Goal: Information Seeking & Learning: Understand process/instructions

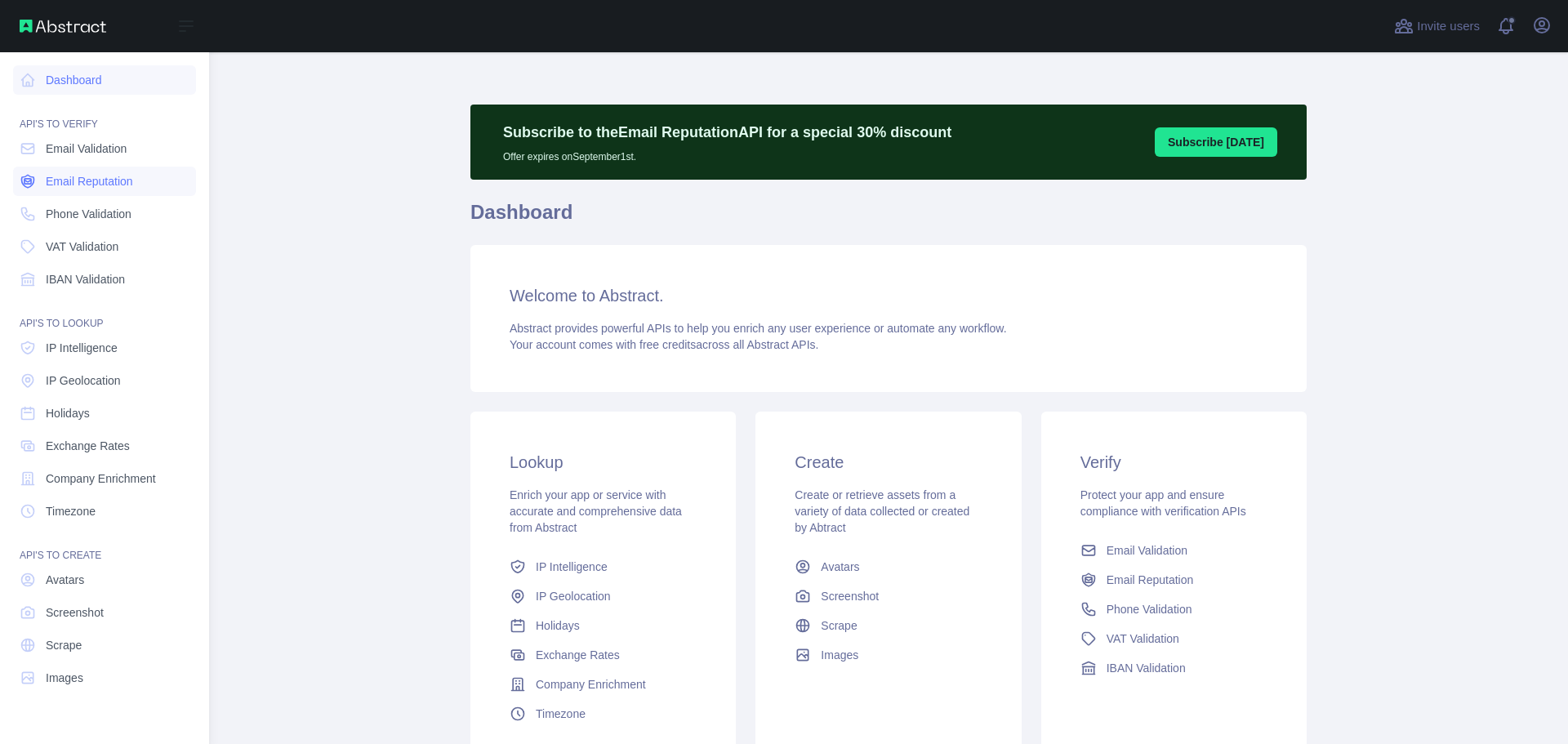
click at [107, 177] on span "Email Reputation" at bounding box center [89, 182] width 88 height 17
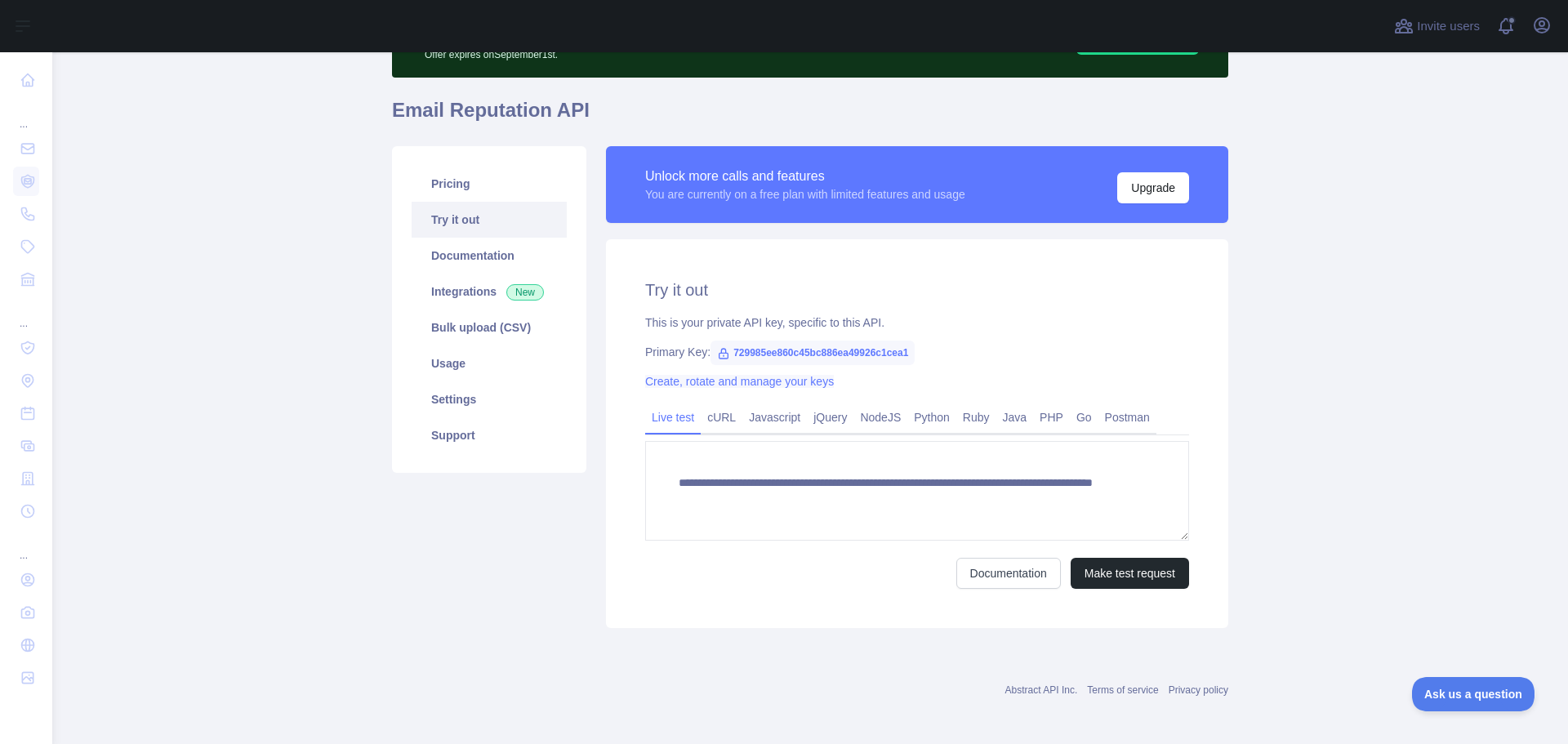
scroll to position [107, 0]
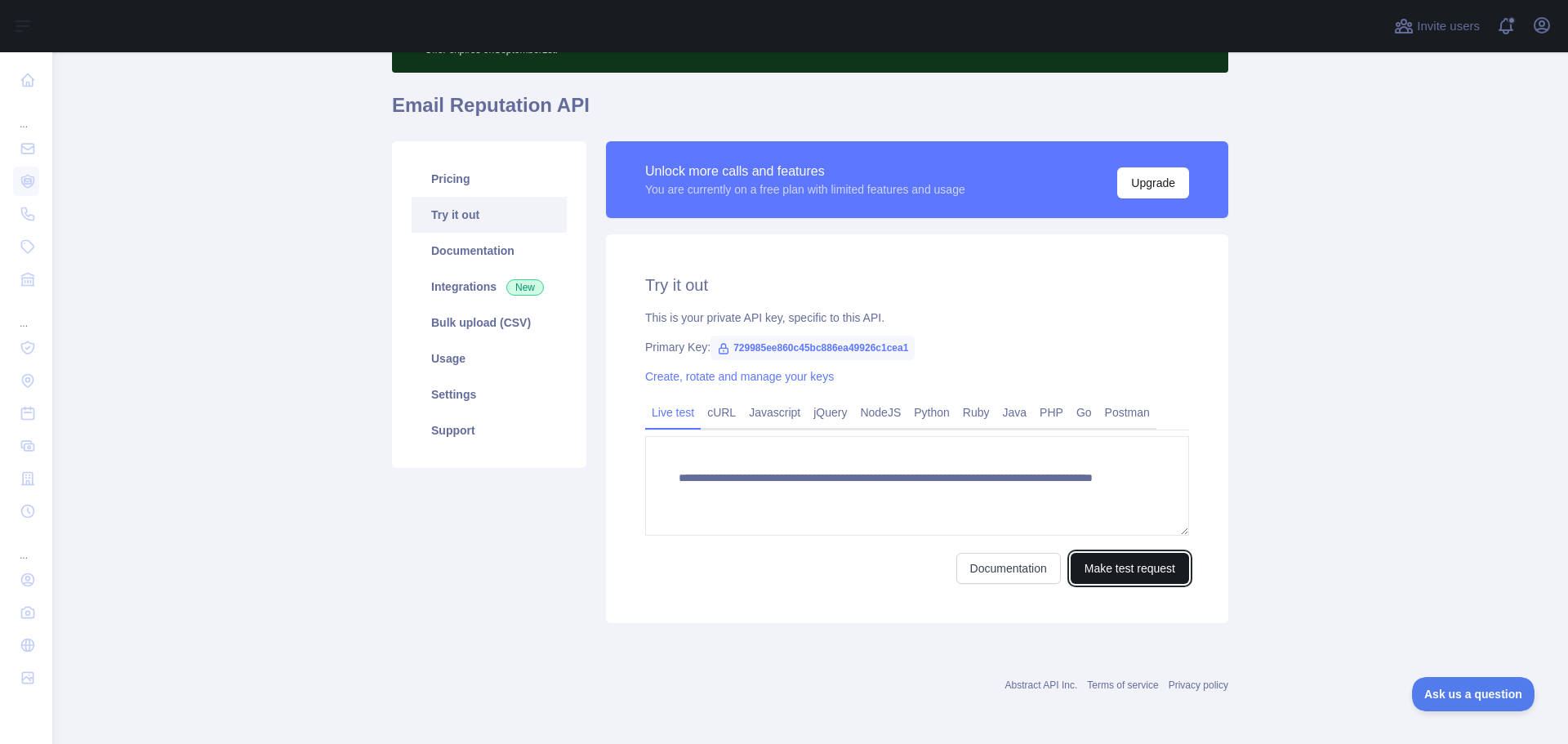
click at [1122, 569] on button "Make test request" at bounding box center [1129, 568] width 118 height 31
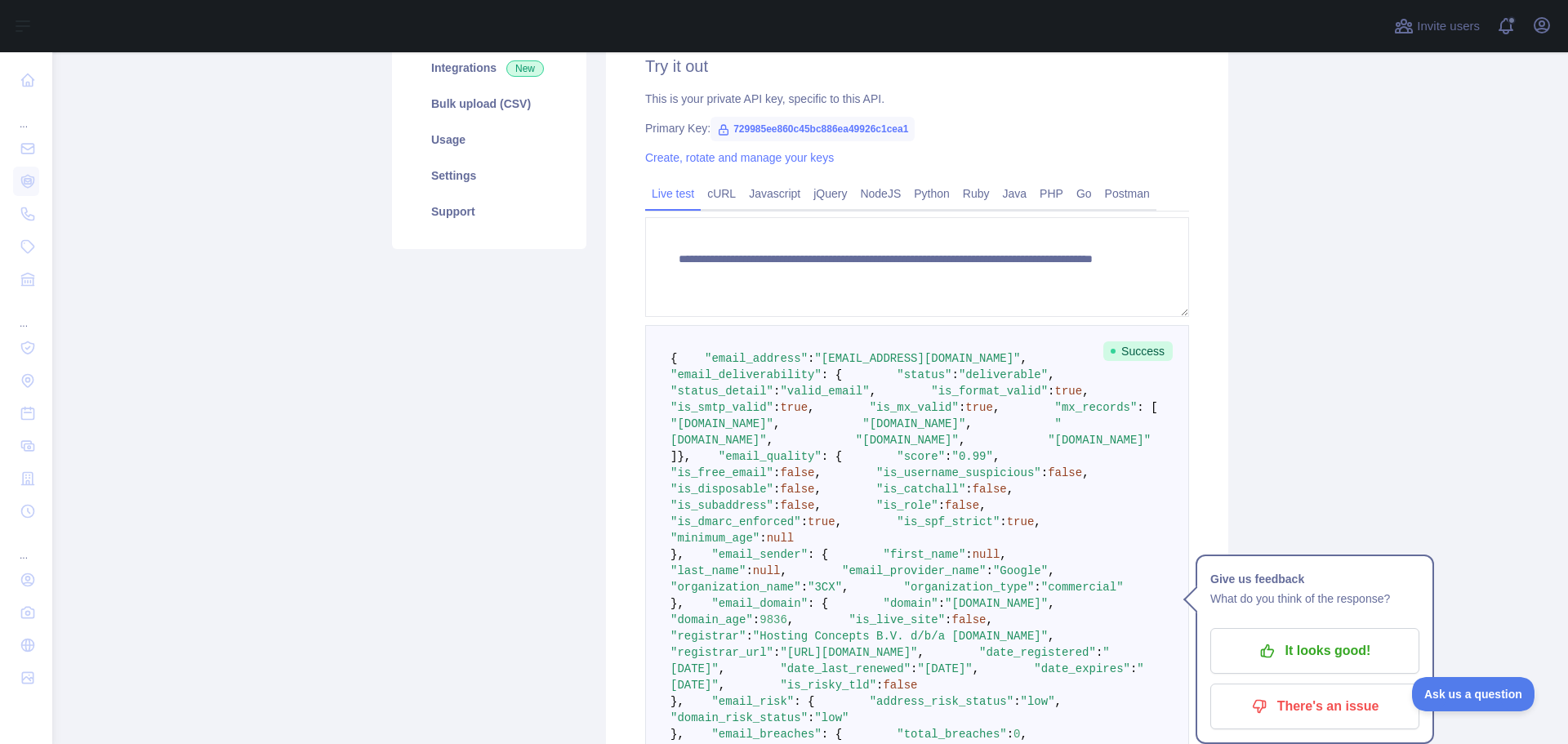
scroll to position [352, 0]
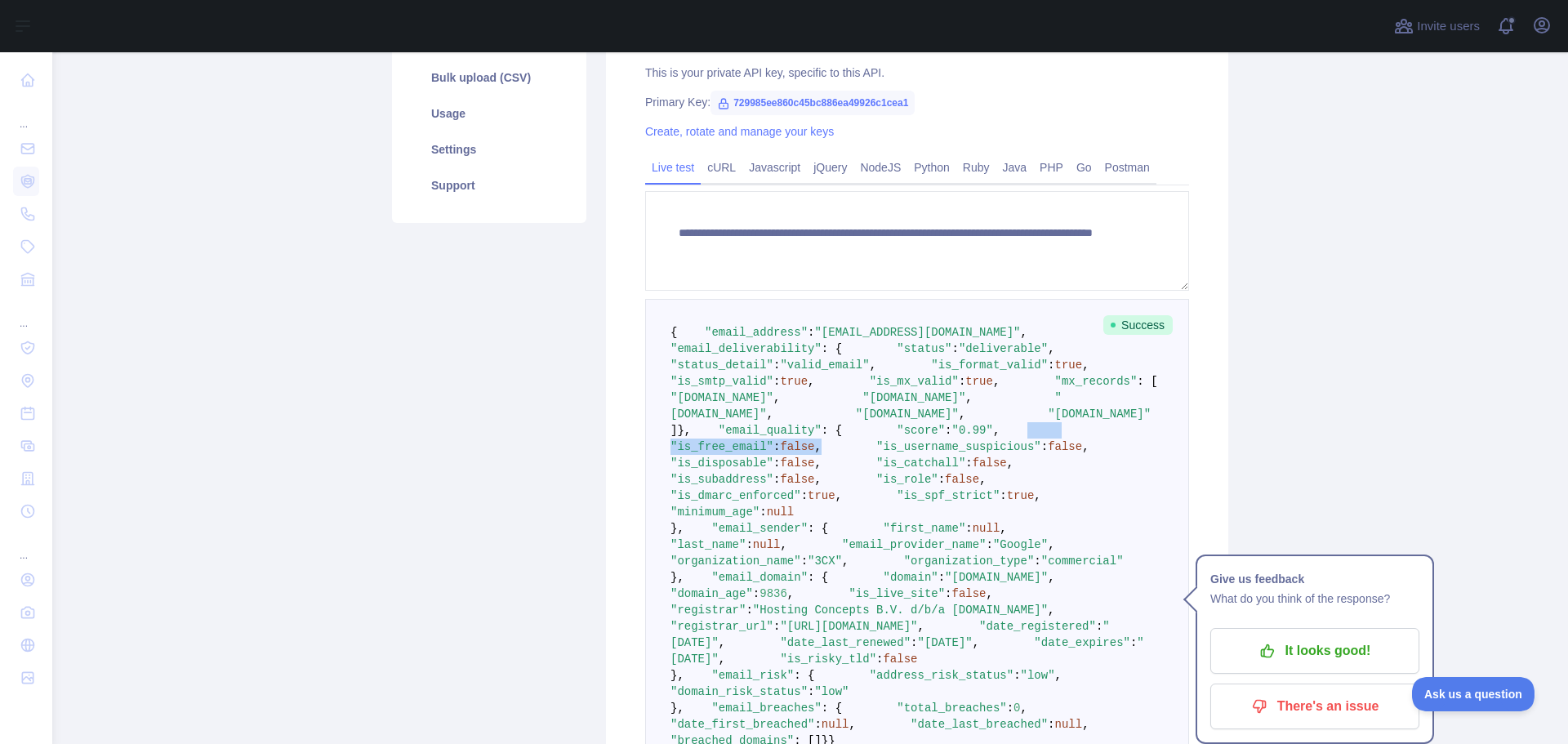
drag, startPoint x: 895, startPoint y: 624, endPoint x: 677, endPoint y: 632, distance: 218.1
click at [678, 630] on pre "{ "email_address" : "[EMAIL_ADDRESS][DOMAIN_NAME]" , "email_deliverability" : {…" at bounding box center [916, 537] width 543 height 476
click at [975, 646] on pre "{ "email_address" : "[EMAIL_ADDRESS][DOMAIN_NAME]" , "email_deliverability" : {…" at bounding box center [916, 537] width 543 height 476
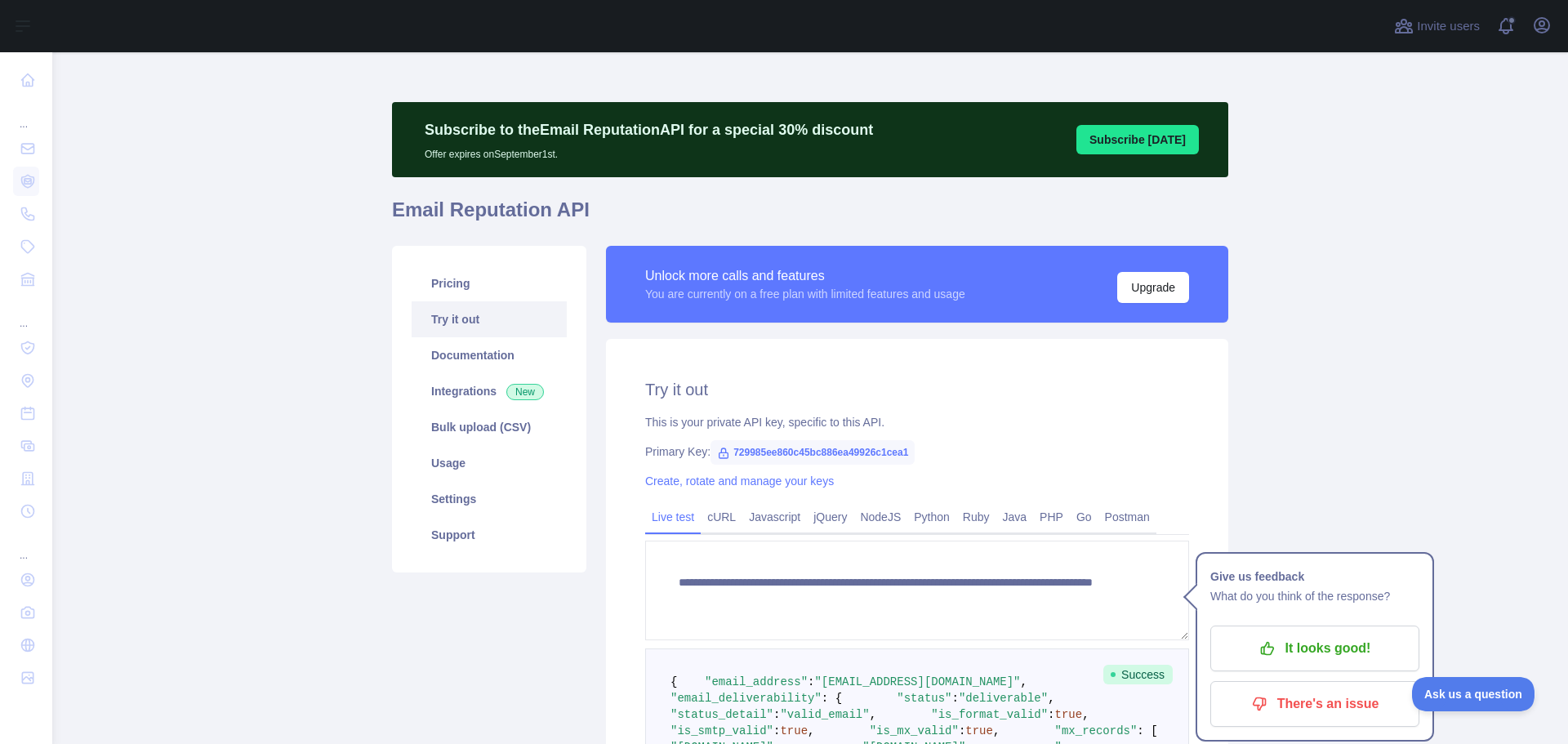
scroll to position [0, 0]
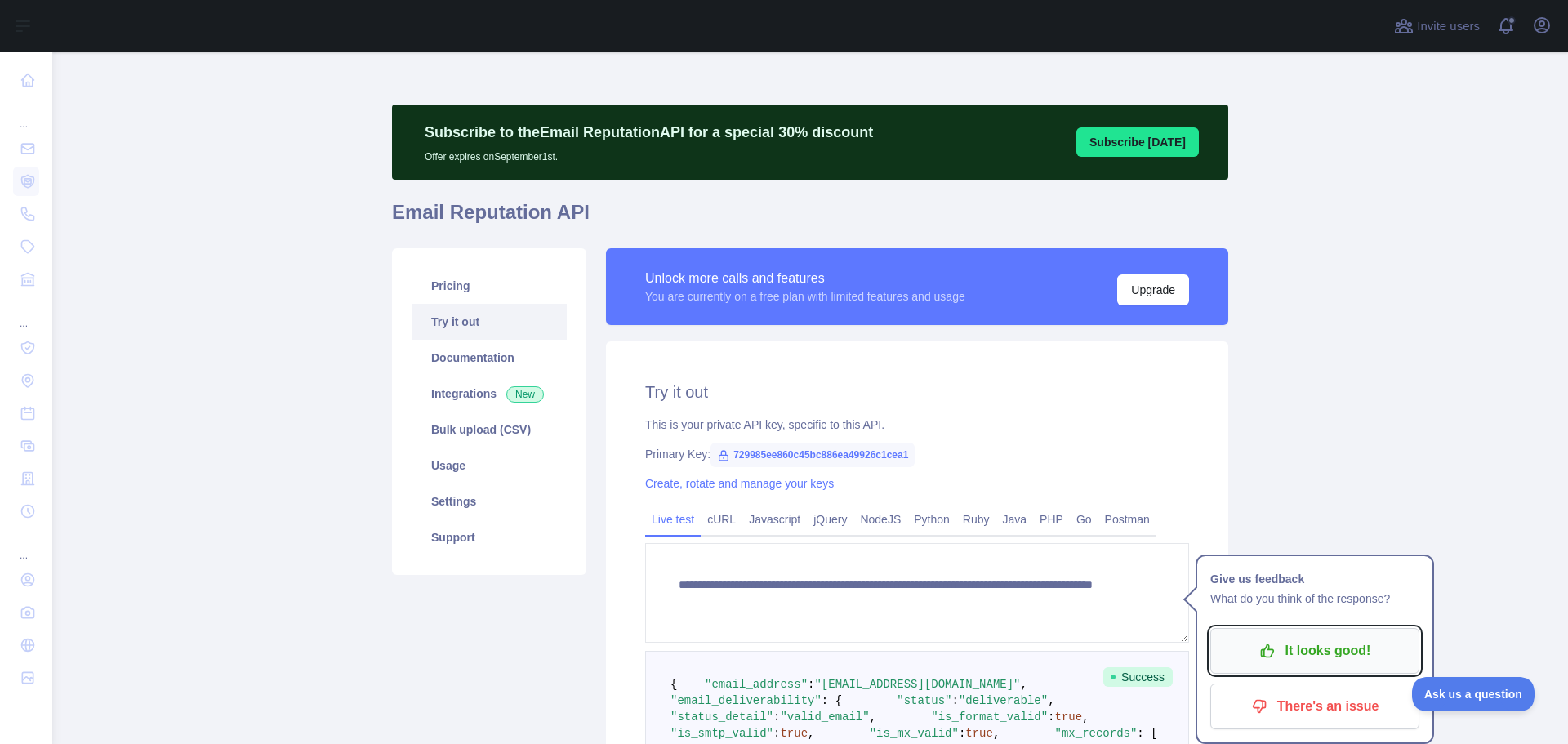
click at [1341, 645] on p "It looks good!" at bounding box center [1314, 651] width 184 height 28
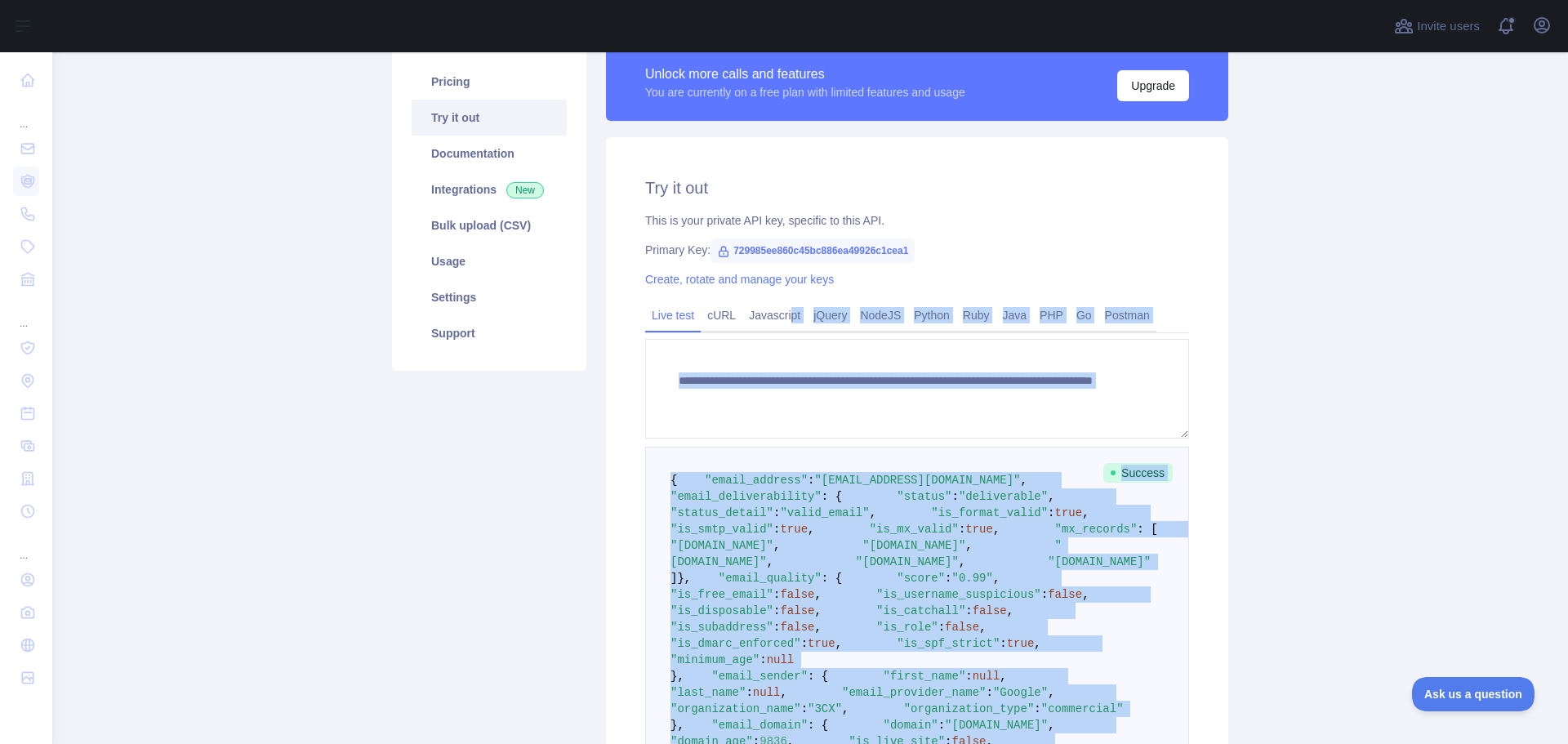
scroll to position [194, 0]
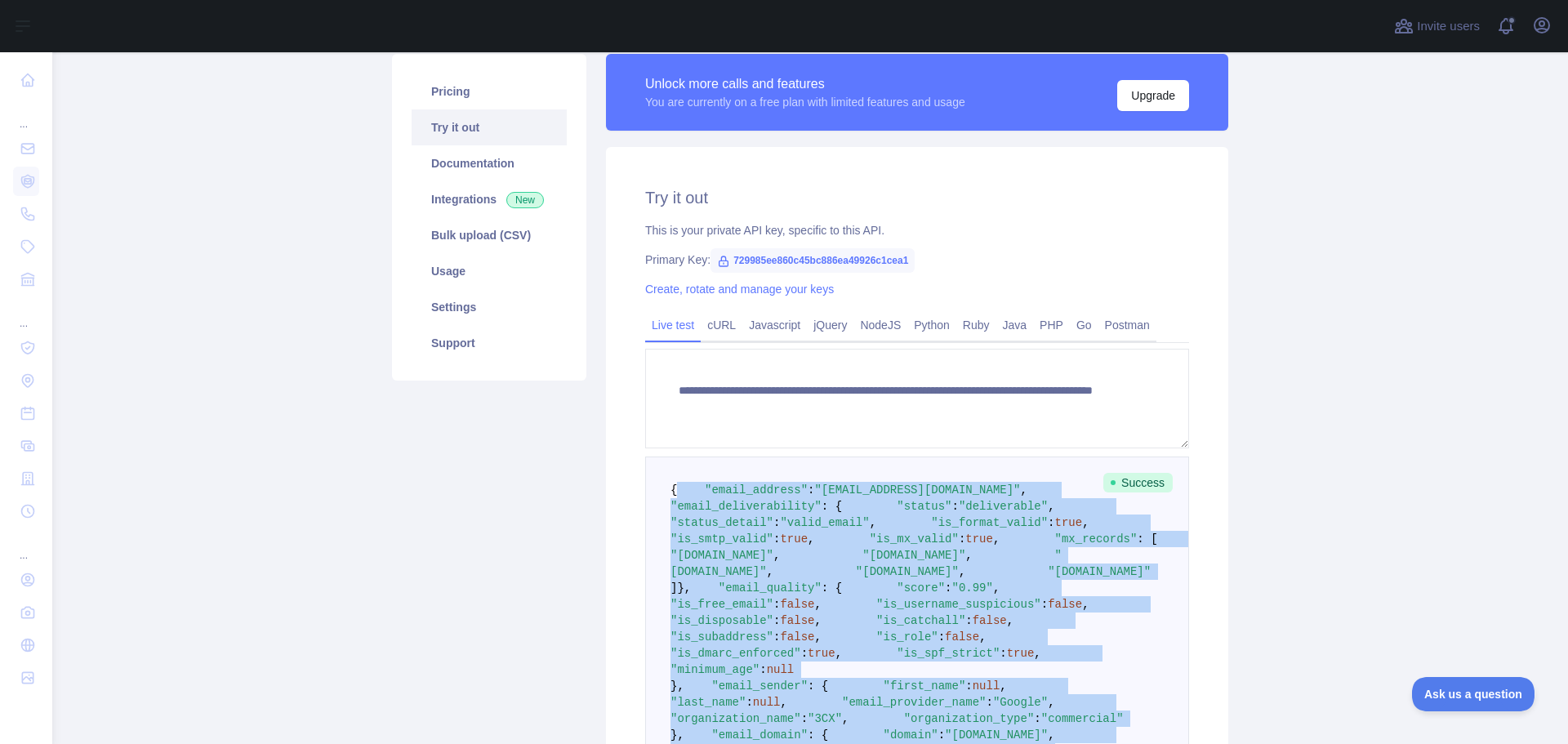
drag, startPoint x: 894, startPoint y: 539, endPoint x: 629, endPoint y: 504, distance: 267.3
click at [629, 504] on div "**********" at bounding box center [916, 581] width 622 height 868
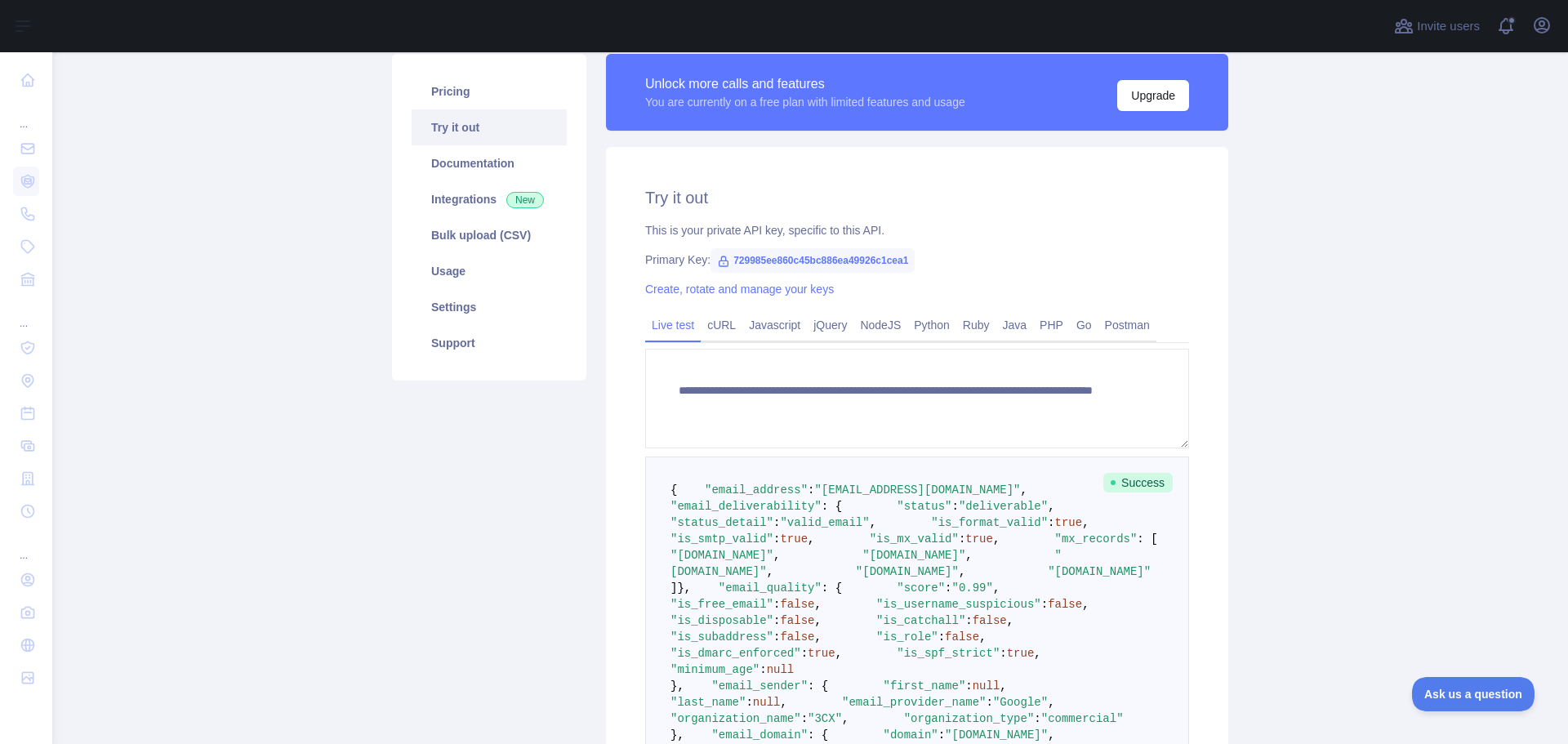
click at [667, 478] on pre "{ "email_address" : "[EMAIL_ADDRESS][DOMAIN_NAME]" , "email_deliverability" : {…" at bounding box center [916, 695] width 543 height 476
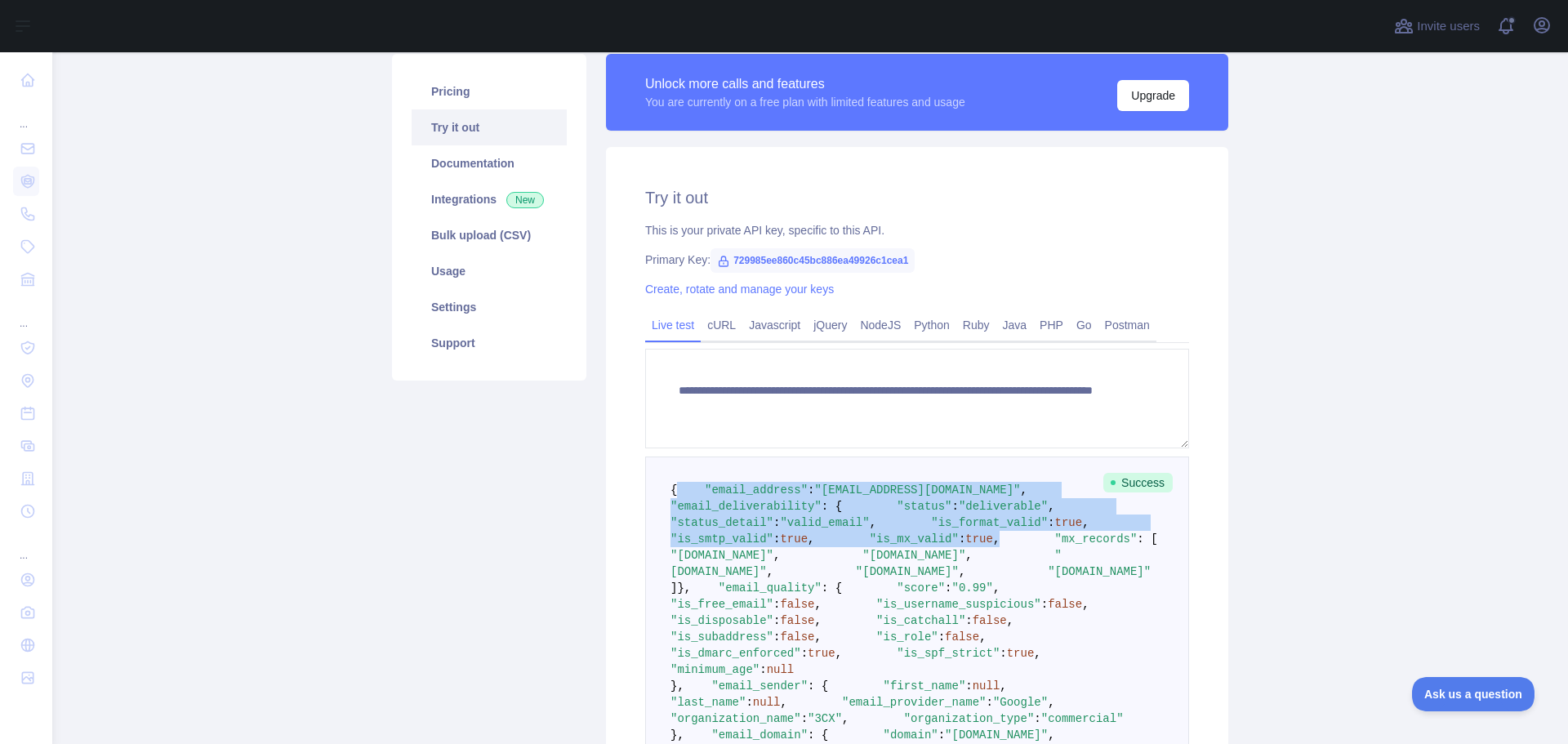
drag, startPoint x: 675, startPoint y: 490, endPoint x: 871, endPoint y: 599, distance: 224.3
click at [871, 599] on pre "{ "email_address" : "[EMAIL_ADDRESS][DOMAIN_NAME]" , "email_deliverability" : {…" at bounding box center [916, 695] width 543 height 476
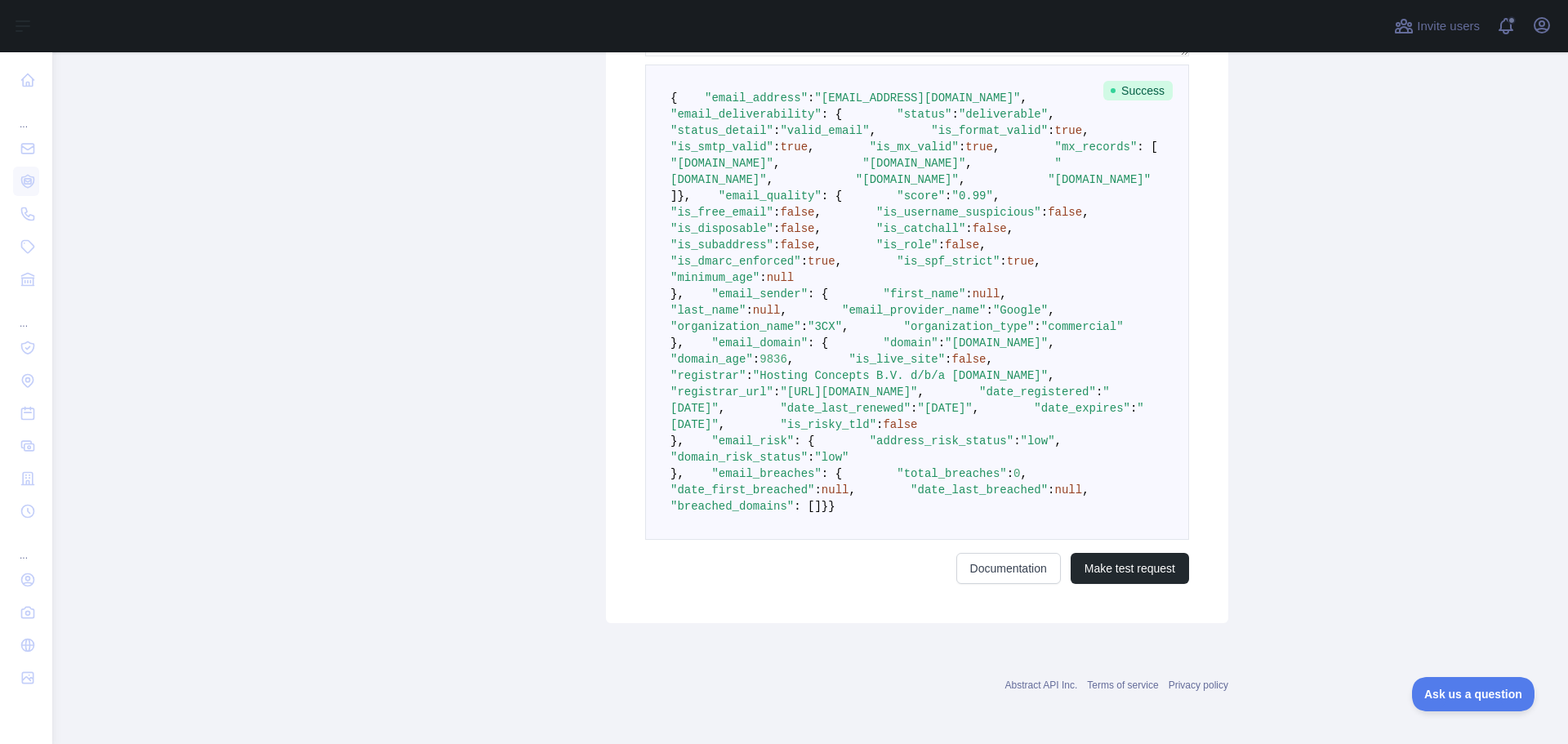
click at [842, 334] on span ""3CX"" at bounding box center [824, 327] width 35 height 13
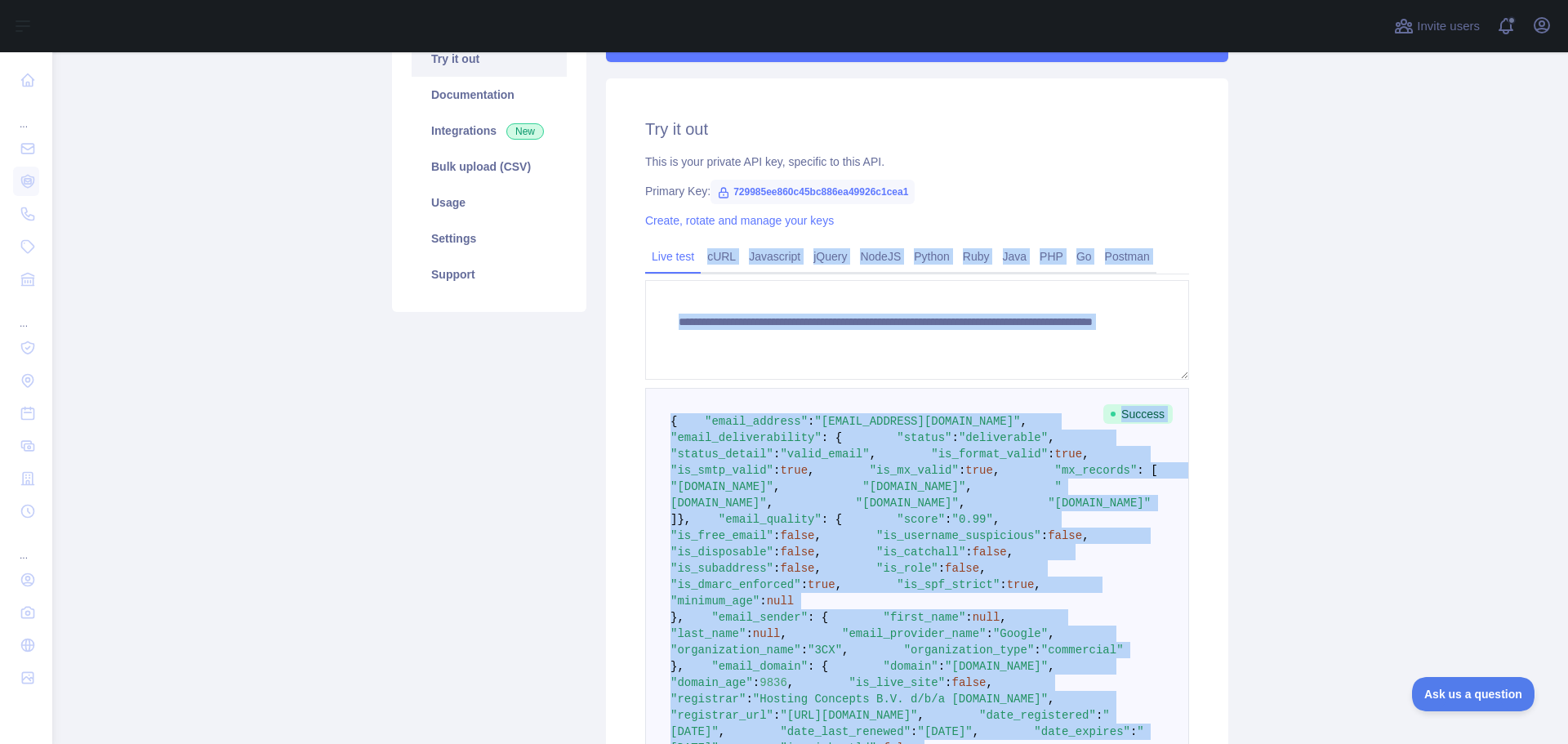
scroll to position [112, 0]
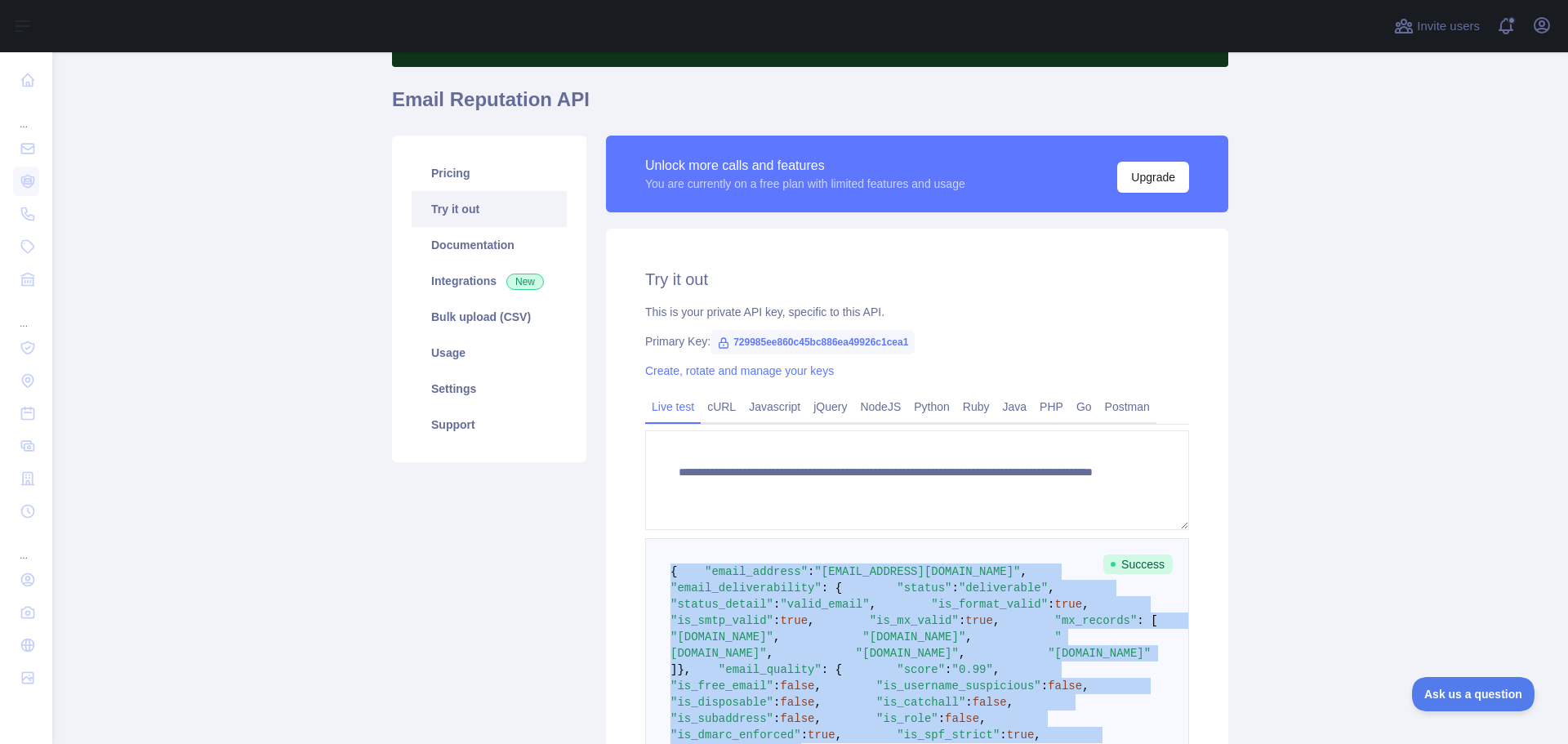
drag, startPoint x: 800, startPoint y: 547, endPoint x: 644, endPoint y: 573, distance: 158.2
click at [645, 573] on form "**********" at bounding box center [916, 744] width 543 height 628
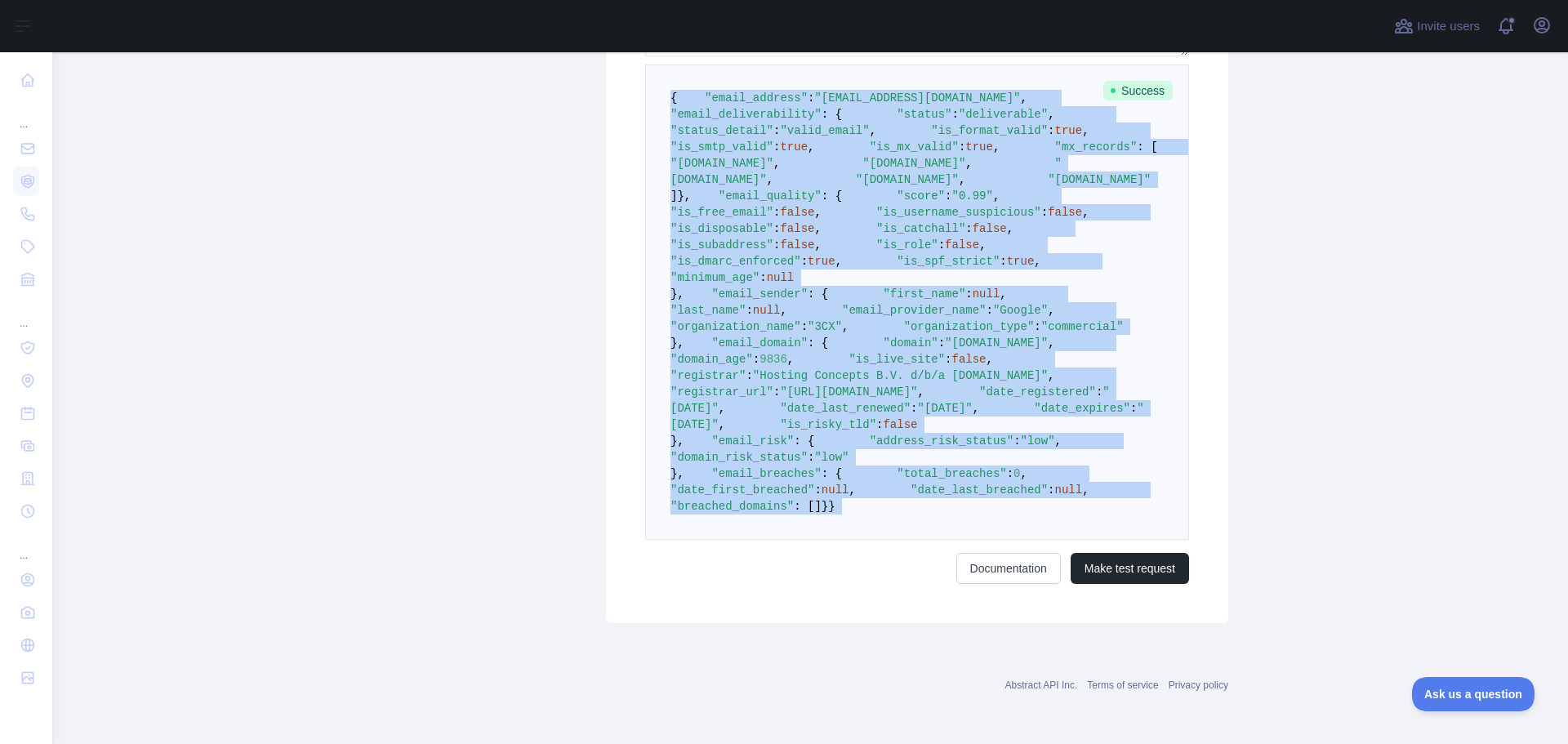
scroll to position [930, 0]
click at [1235, 486] on main "**********" at bounding box center [810, 398] width 1516 height 692
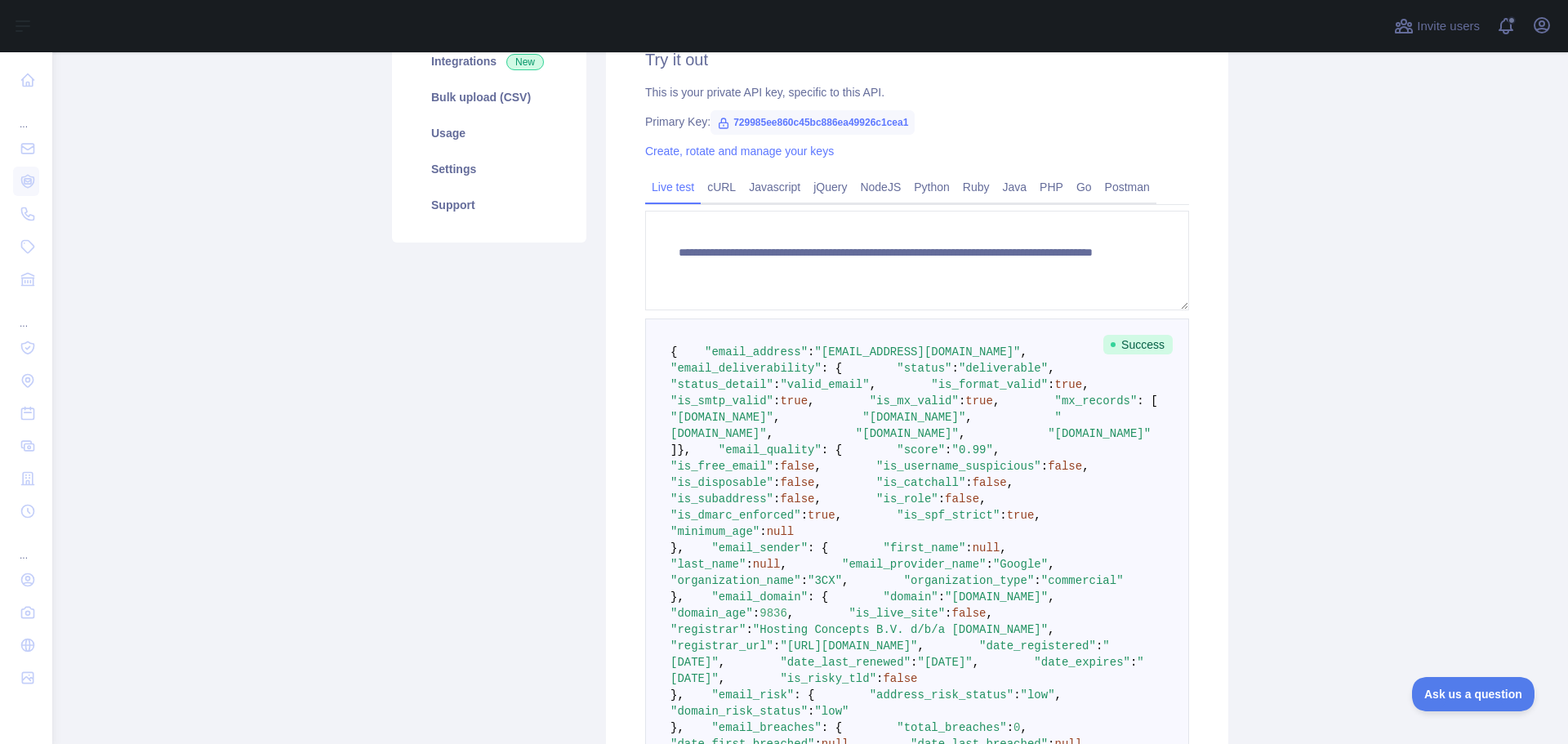
scroll to position [327, 0]
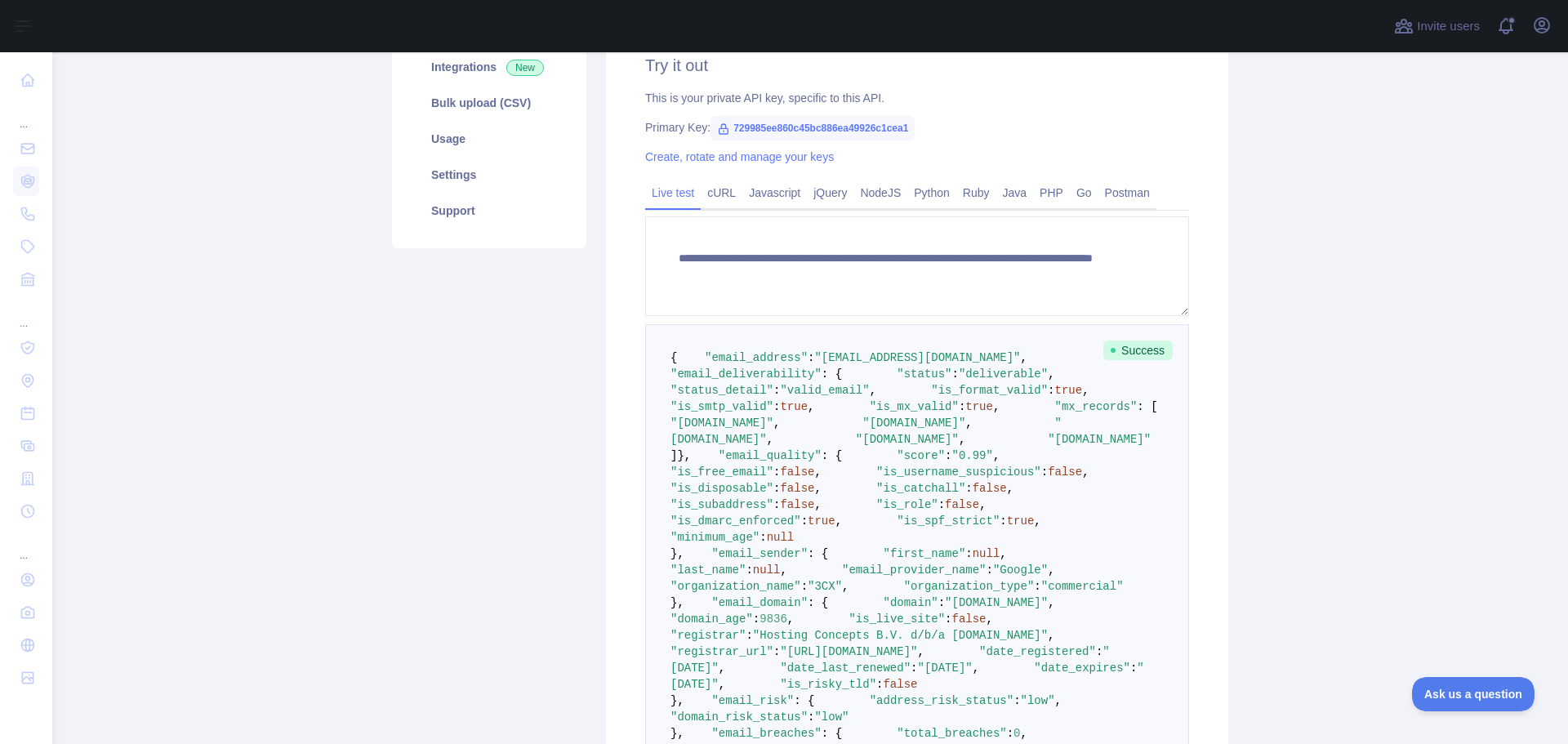
click at [1395, 577] on main "**********" at bounding box center [810, 398] width 1516 height 692
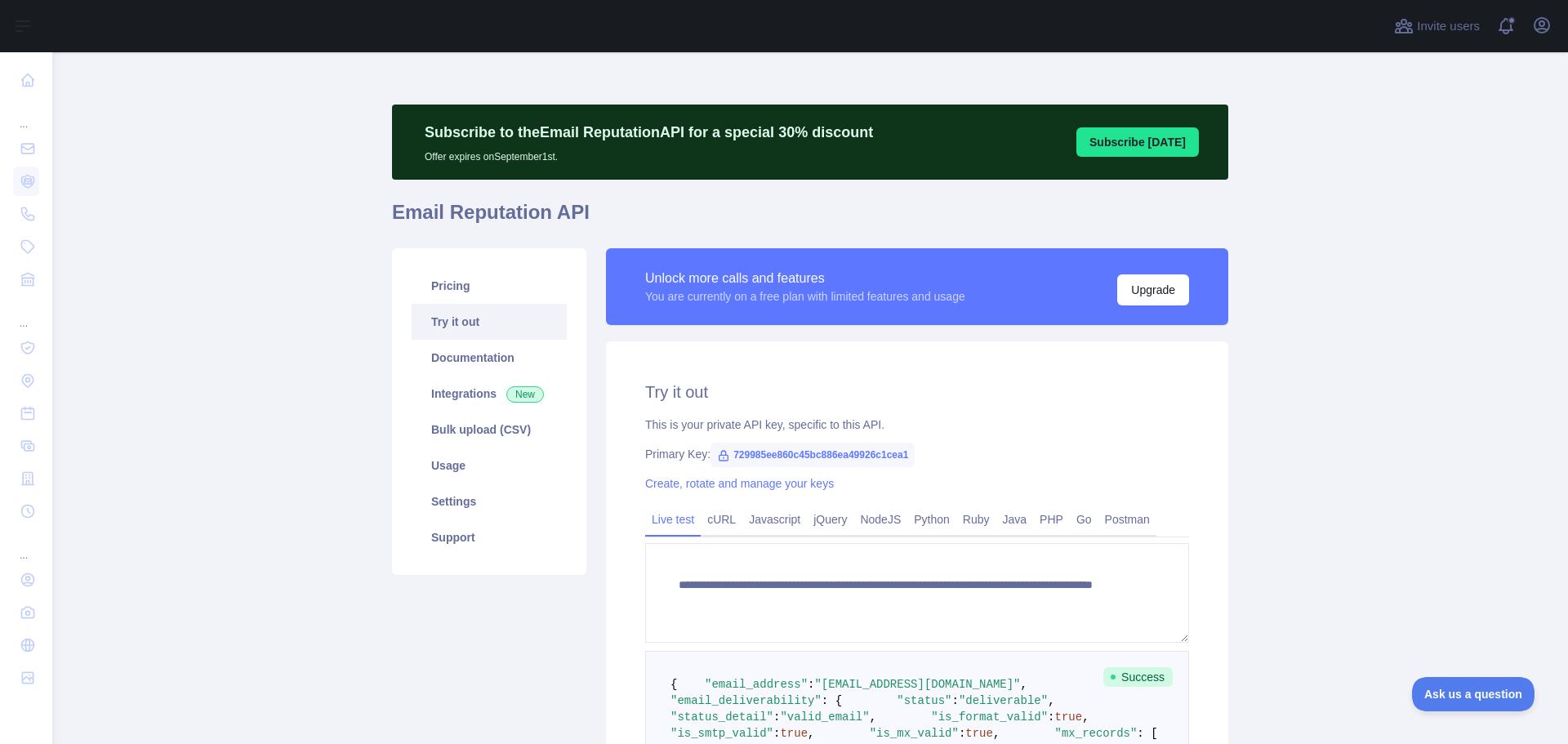
scroll to position [245, 0]
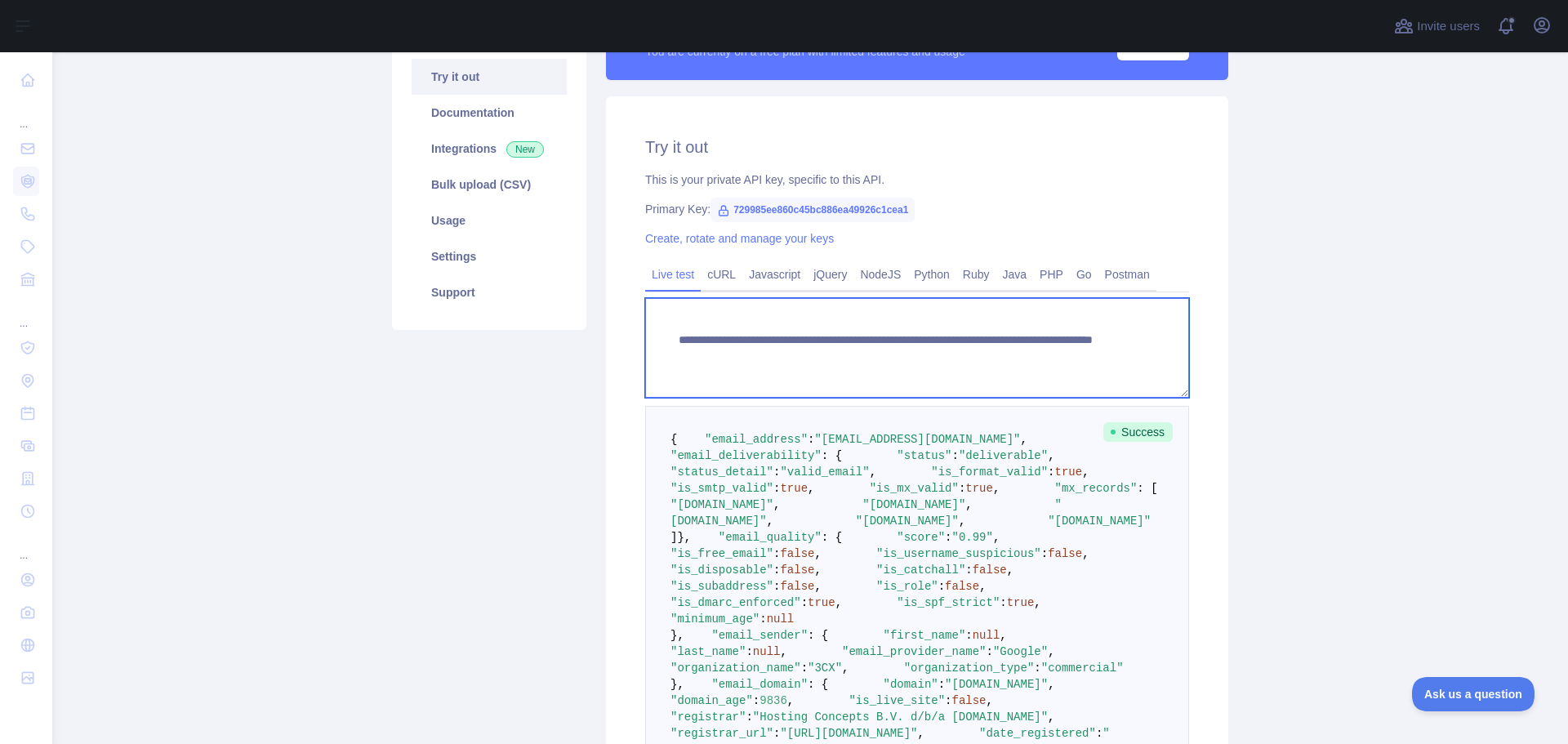
click at [952, 363] on textarea "**********" at bounding box center [916, 347] width 543 height 100
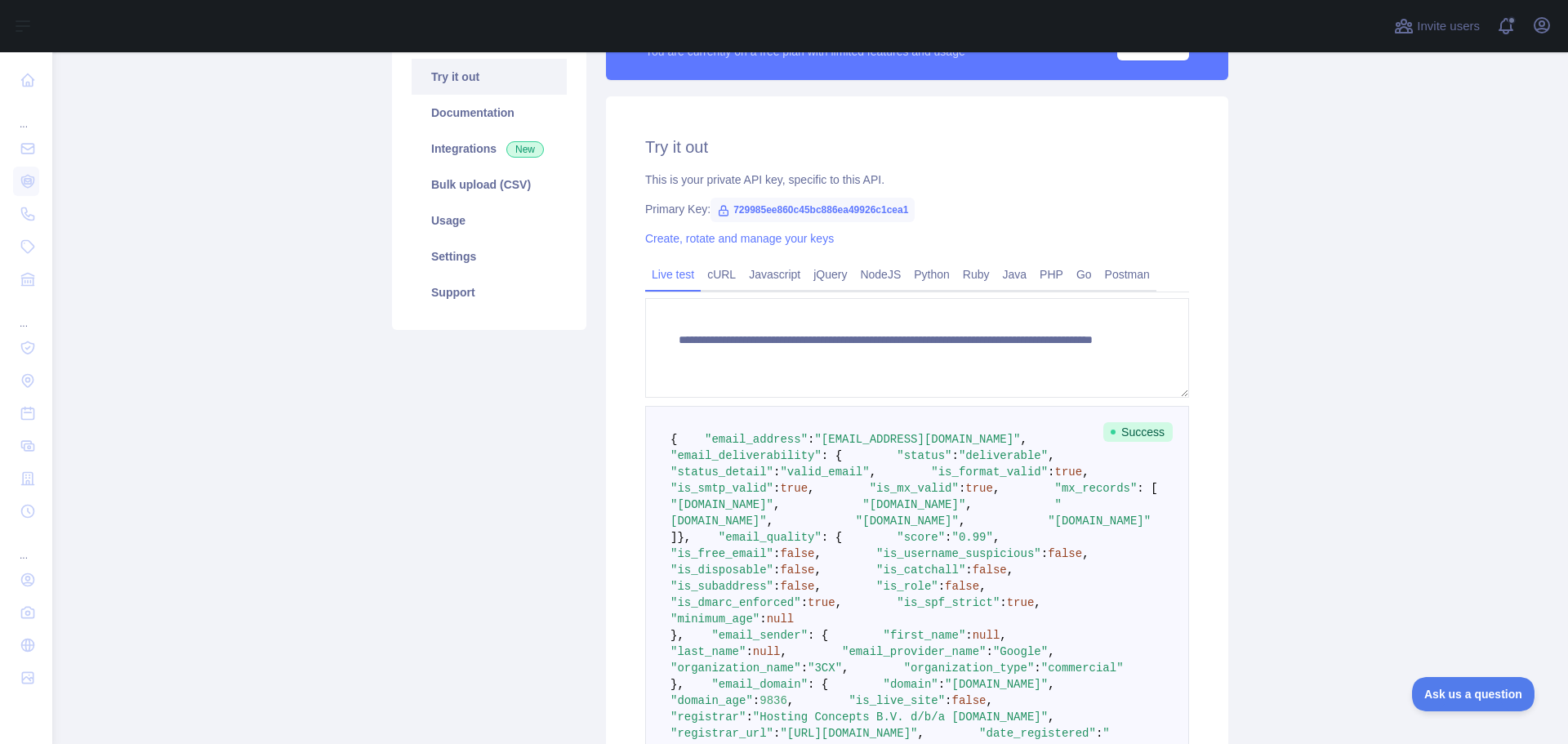
drag, startPoint x: 733, startPoint y: 272, endPoint x: 1137, endPoint y: 701, distance: 589.3
click at [733, 272] on link "cURL" at bounding box center [721, 274] width 41 height 26
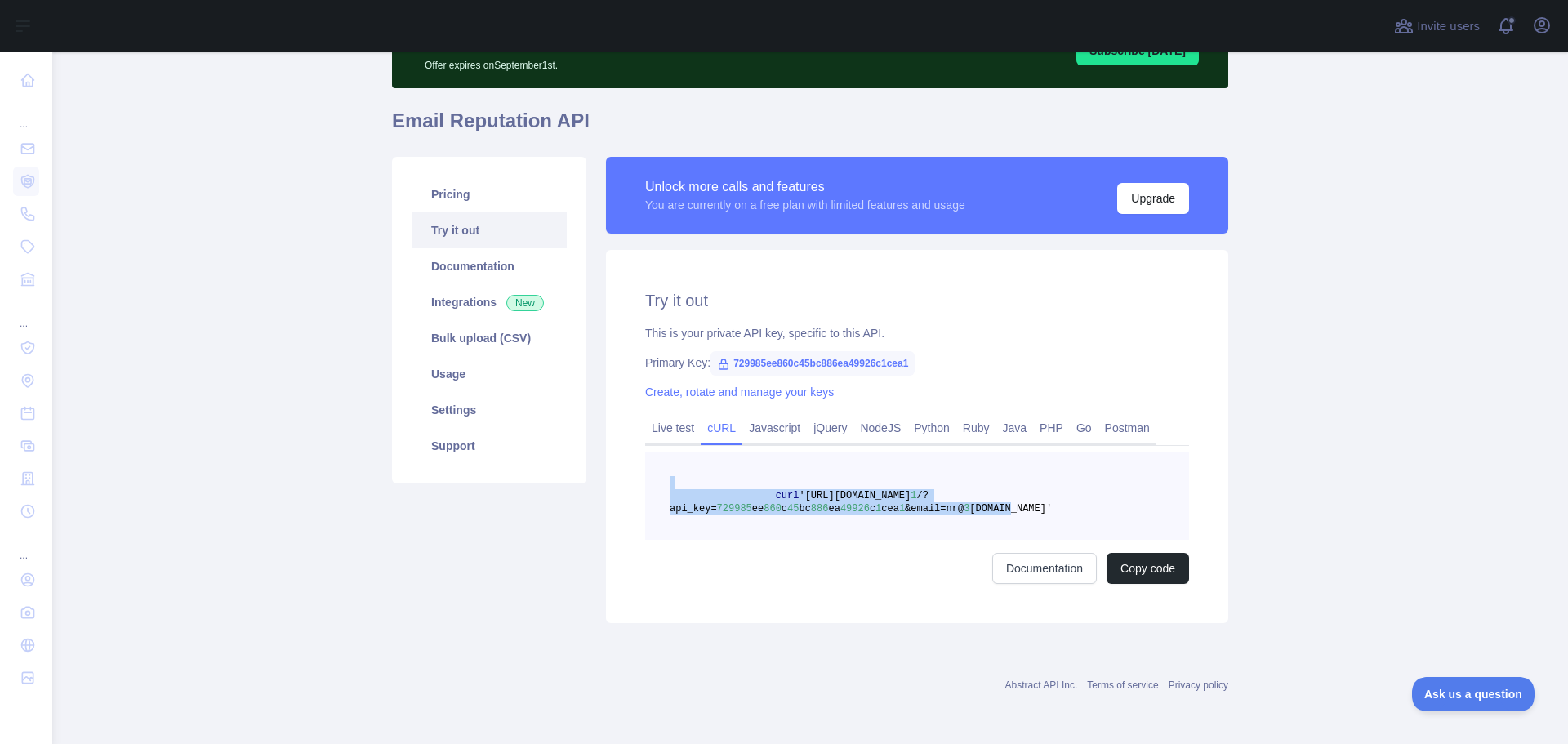
drag, startPoint x: 991, startPoint y: 513, endPoint x: 705, endPoint y: 482, distance: 287.7
click at [705, 482] on pre "curl '[URL][DOMAIN_NAME] 1 /?api_key= 729985 ee 860 c 45 bc 886 ea 49926 c 1 ce…" at bounding box center [916, 495] width 543 height 88
click at [1008, 475] on pre "curl '[URL][DOMAIN_NAME] 1 /?api_key= 729985 ee 860 c 45 bc 886 ea 49926 c 1 ce…" at bounding box center [916, 495] width 543 height 88
click at [1033, 424] on link "PHP" at bounding box center [1050, 428] width 36 height 26
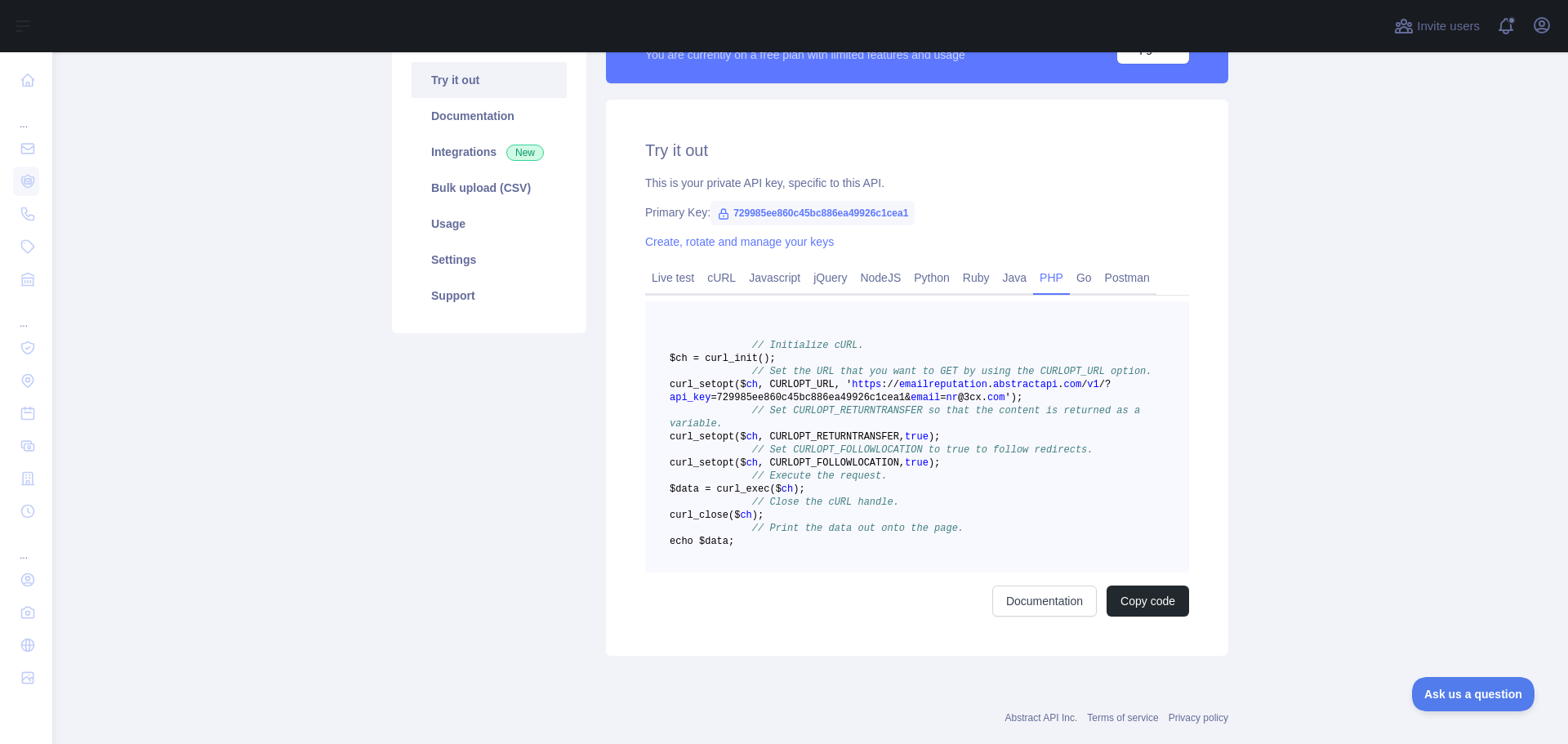
scroll to position [271, 0]
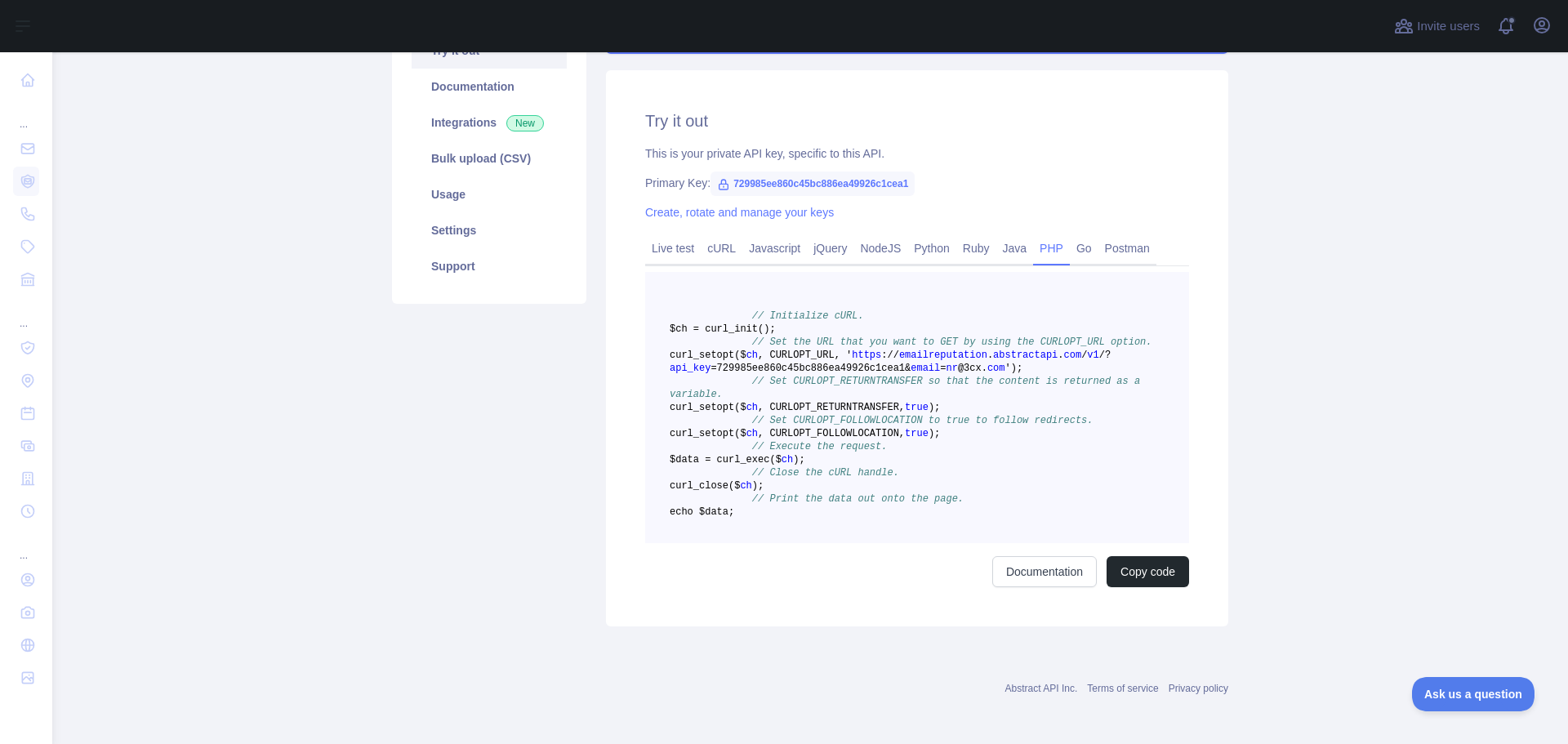
drag, startPoint x: 737, startPoint y: 330, endPoint x: 821, endPoint y: 577, distance: 260.9
click at [821, 544] on pre "// Initialize cURL. $ch = curl _init() ; // Set the URL that you want to GET by…" at bounding box center [916, 408] width 543 height 271
copy code "$ch = curl _init() ; // Set the URL that you want to GET by using the CURLOPT_U…"
click at [740, 466] on span "$data = curl" at bounding box center [704, 460] width 70 height 12
drag, startPoint x: 740, startPoint y: 326, endPoint x: 1013, endPoint y: 460, distance: 304.1
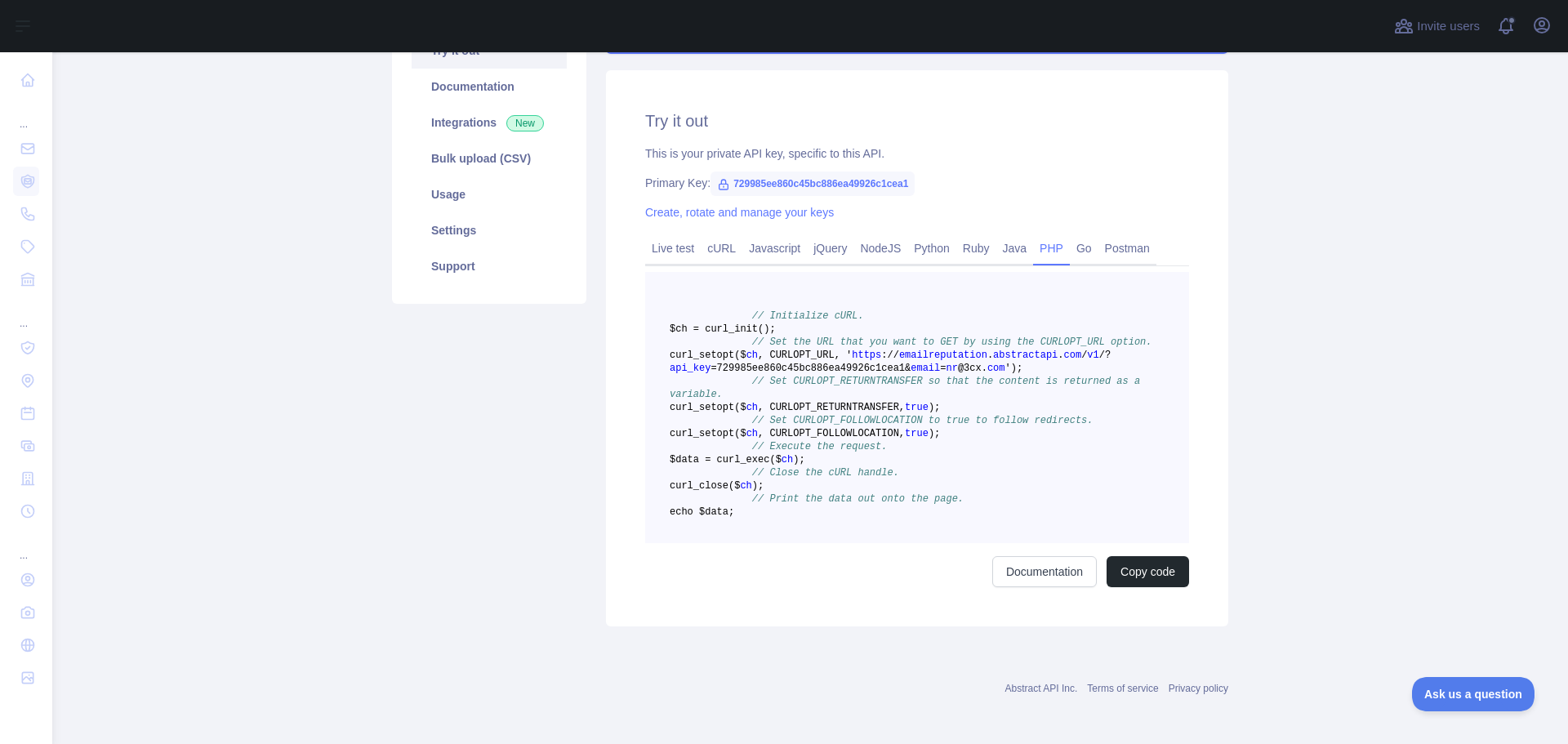
click at [1013, 460] on pre "// Initialize cURL. $ch = curl _init() ; // Set the URL that you want to GET by…" at bounding box center [916, 408] width 543 height 271
copy code "$ch = curl _init() ; // Set the URL that you want to GET by using the CURLOPT_U…"
click at [841, 478] on pre "// Initialize cURL. $ch = curl _init() ; // Set the URL that you want to GET by…" at bounding box center [916, 408] width 543 height 271
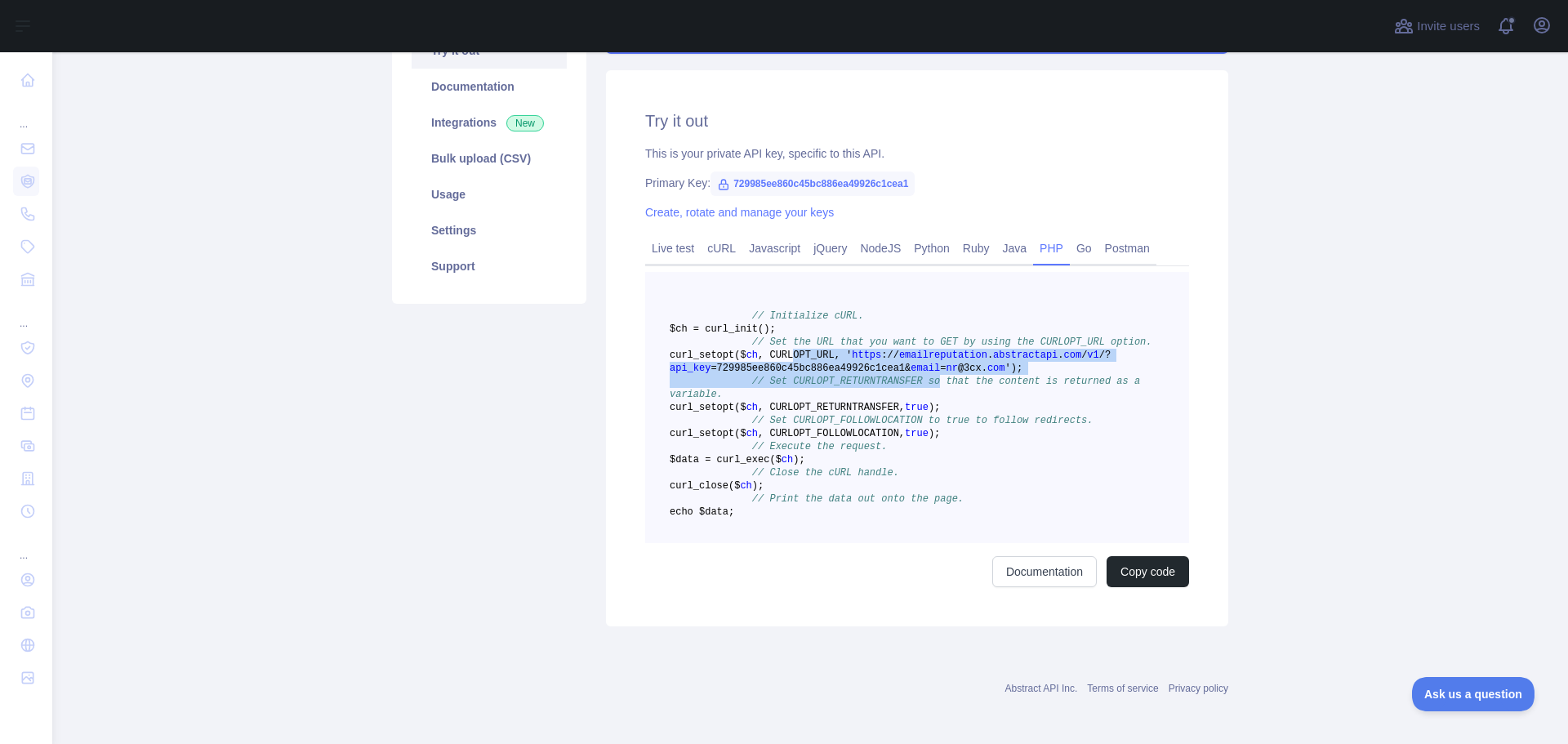
drag, startPoint x: 850, startPoint y: 368, endPoint x: 913, endPoint y: 410, distance: 75.7
click at [913, 410] on code "// Initialize cURL. $ch = curl _init() ; // Set the URL that you want to GET by…" at bounding box center [910, 414] width 482 height 207
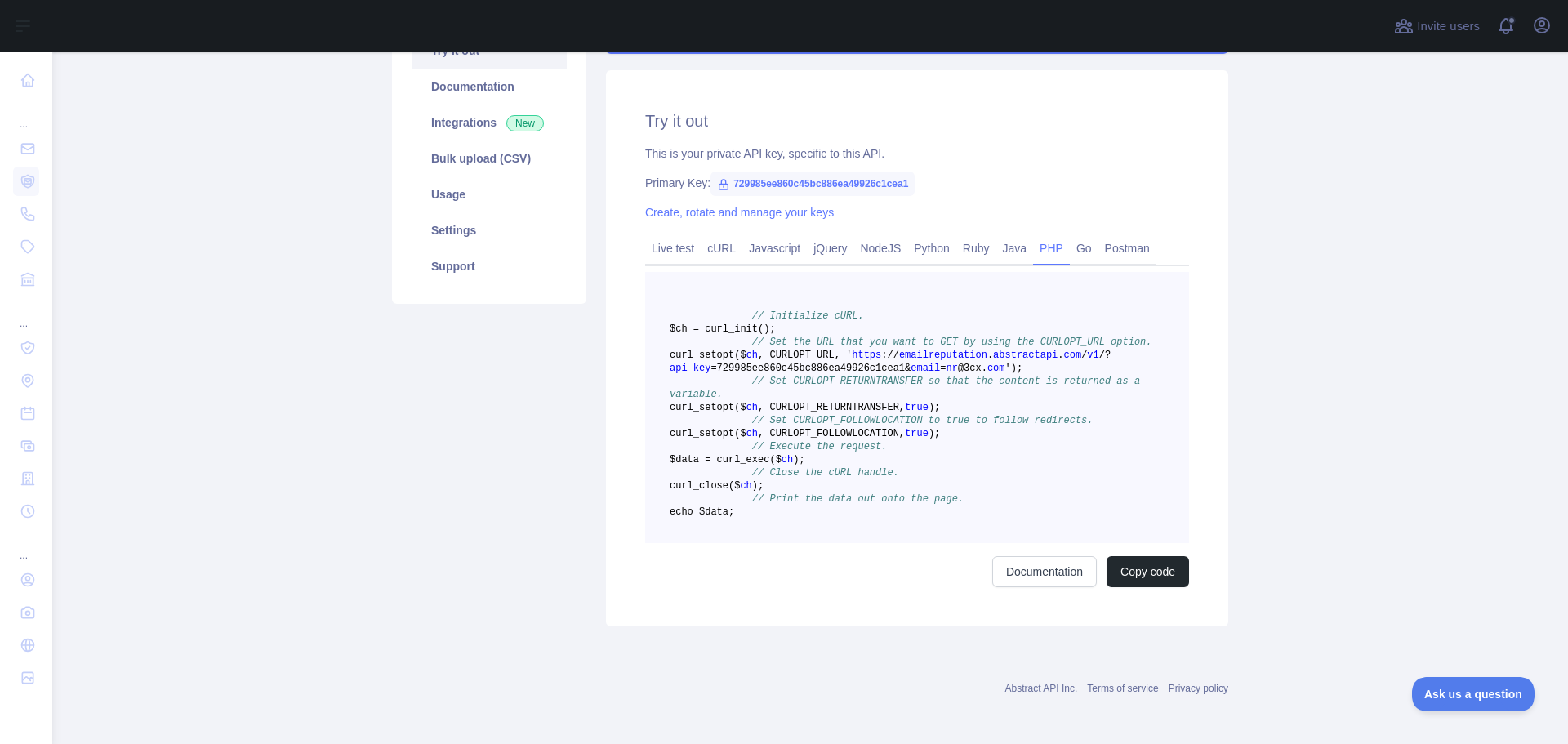
click at [909, 334] on pre "// Initialize cURL. $ch = curl _init() ; // Set the URL that you want to GET by…" at bounding box center [916, 408] width 543 height 271
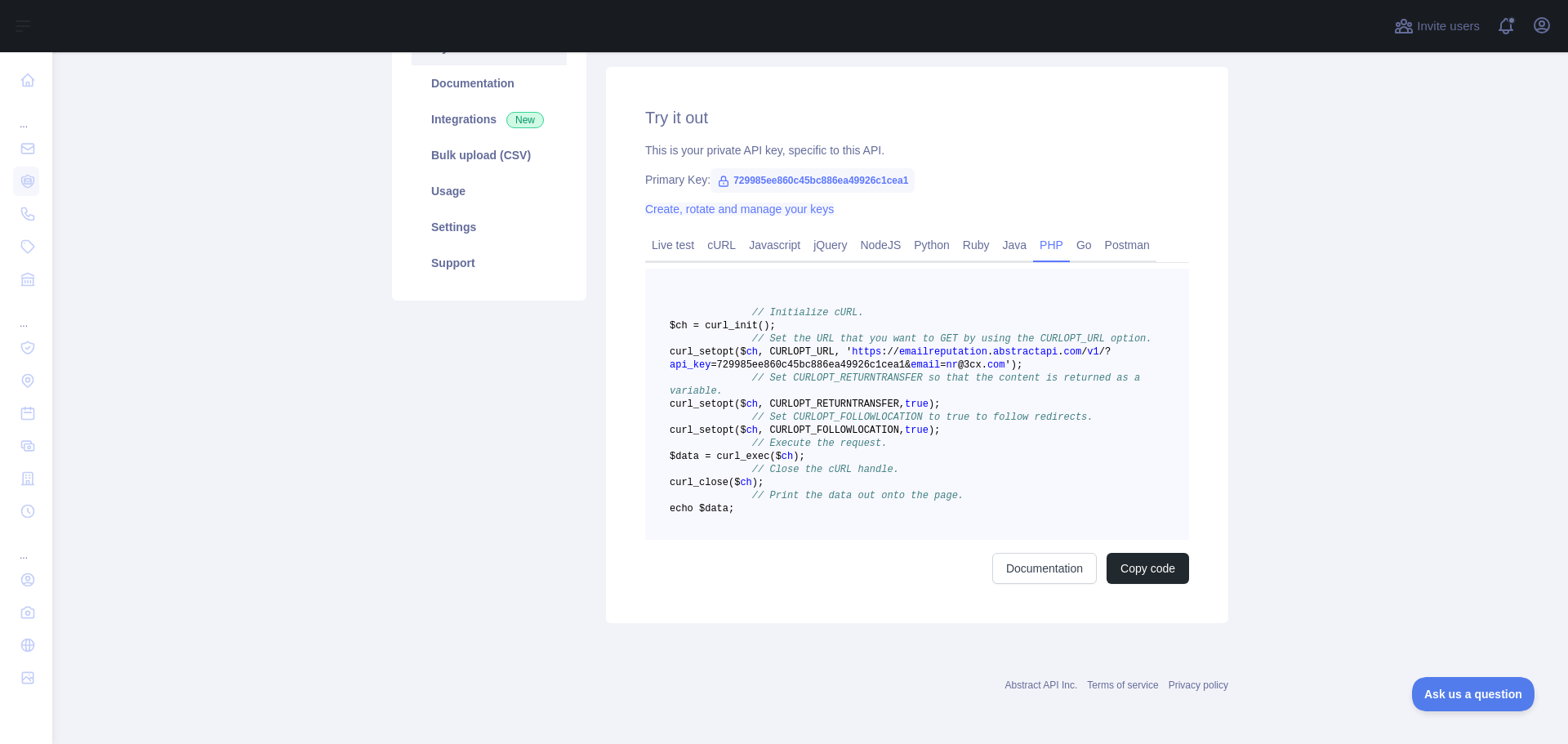
scroll to position [108, 0]
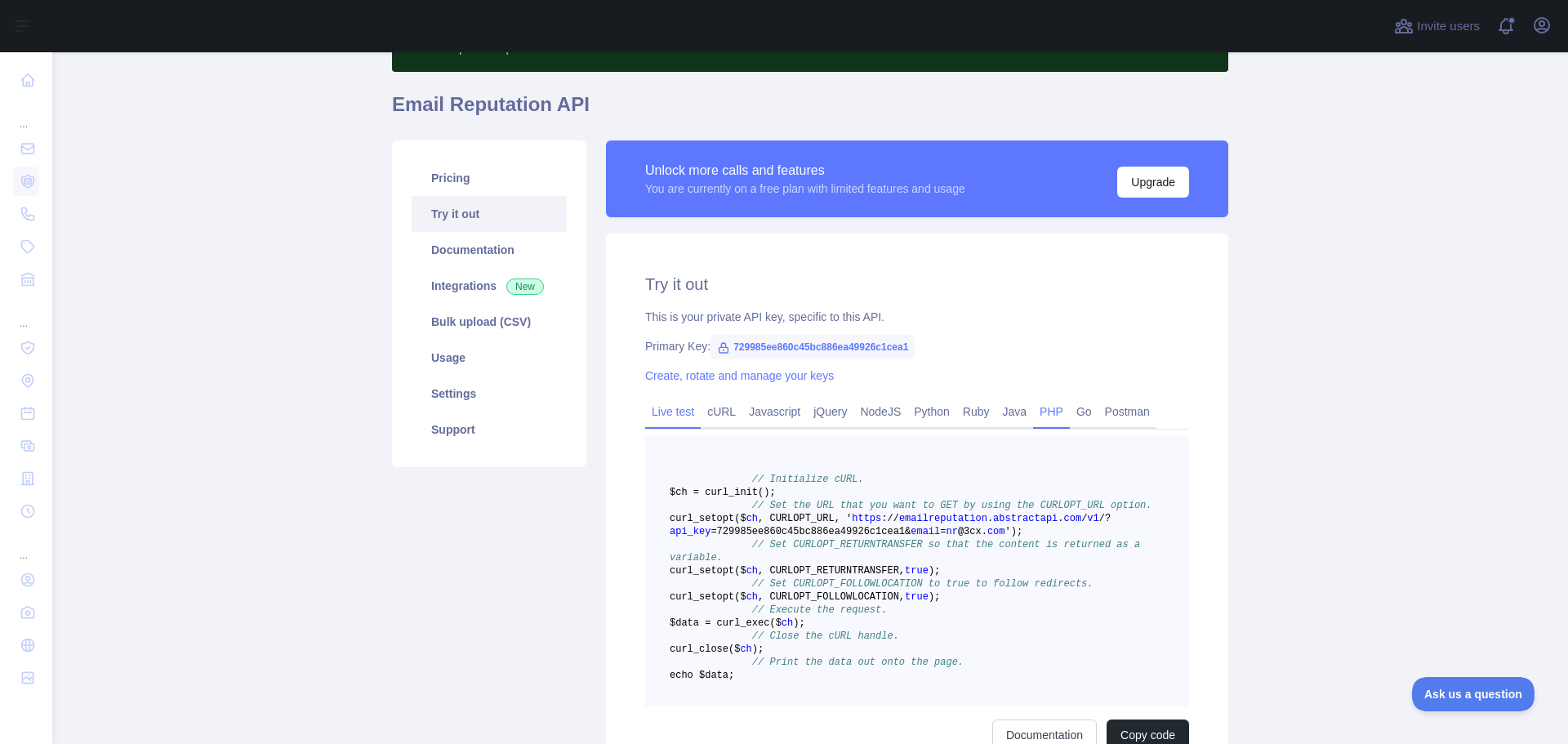
click at [667, 415] on link "Live test" at bounding box center [673, 411] width 55 height 26
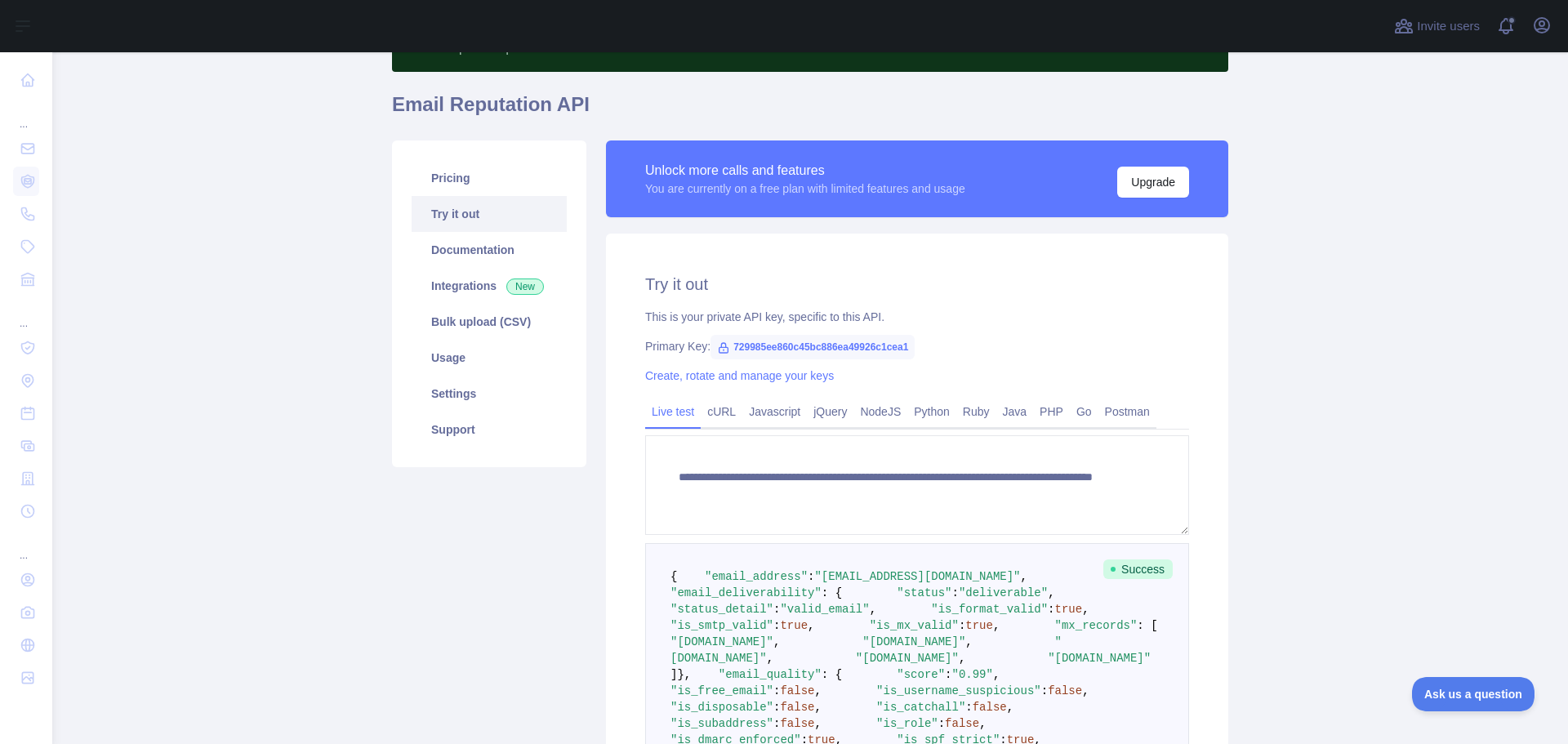
scroll to position [598, 0]
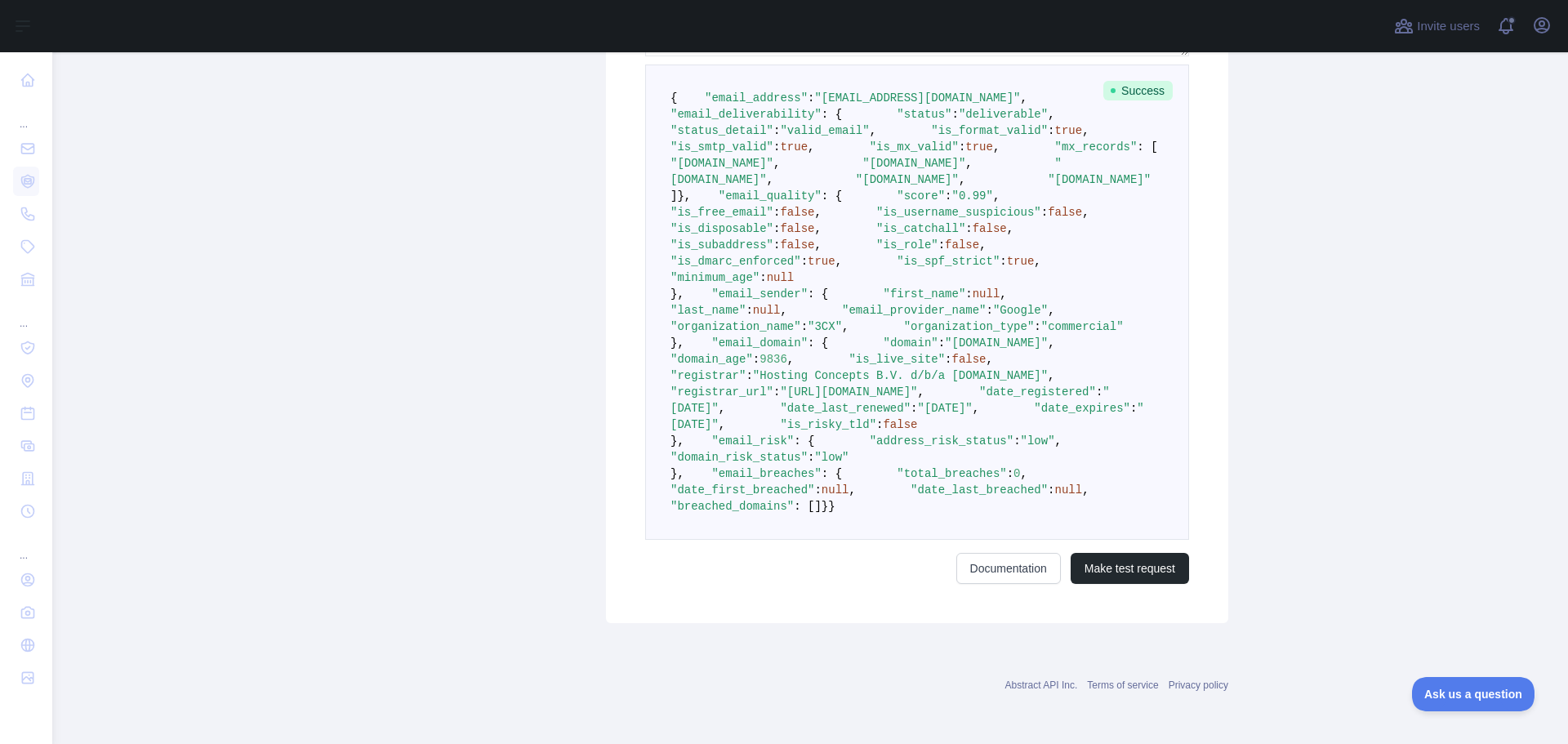
click at [954, 340] on pre "{ "email_address" : "[EMAIL_ADDRESS][DOMAIN_NAME]" , "email_deliverability" : {…" at bounding box center [916, 302] width 543 height 476
click at [663, 343] on pre "{ "email_address" : "[EMAIL_ADDRESS][DOMAIN_NAME]" , "email_deliverability" : {…" at bounding box center [916, 302] width 543 height 476
